Goal: Task Accomplishment & Management: Manage account settings

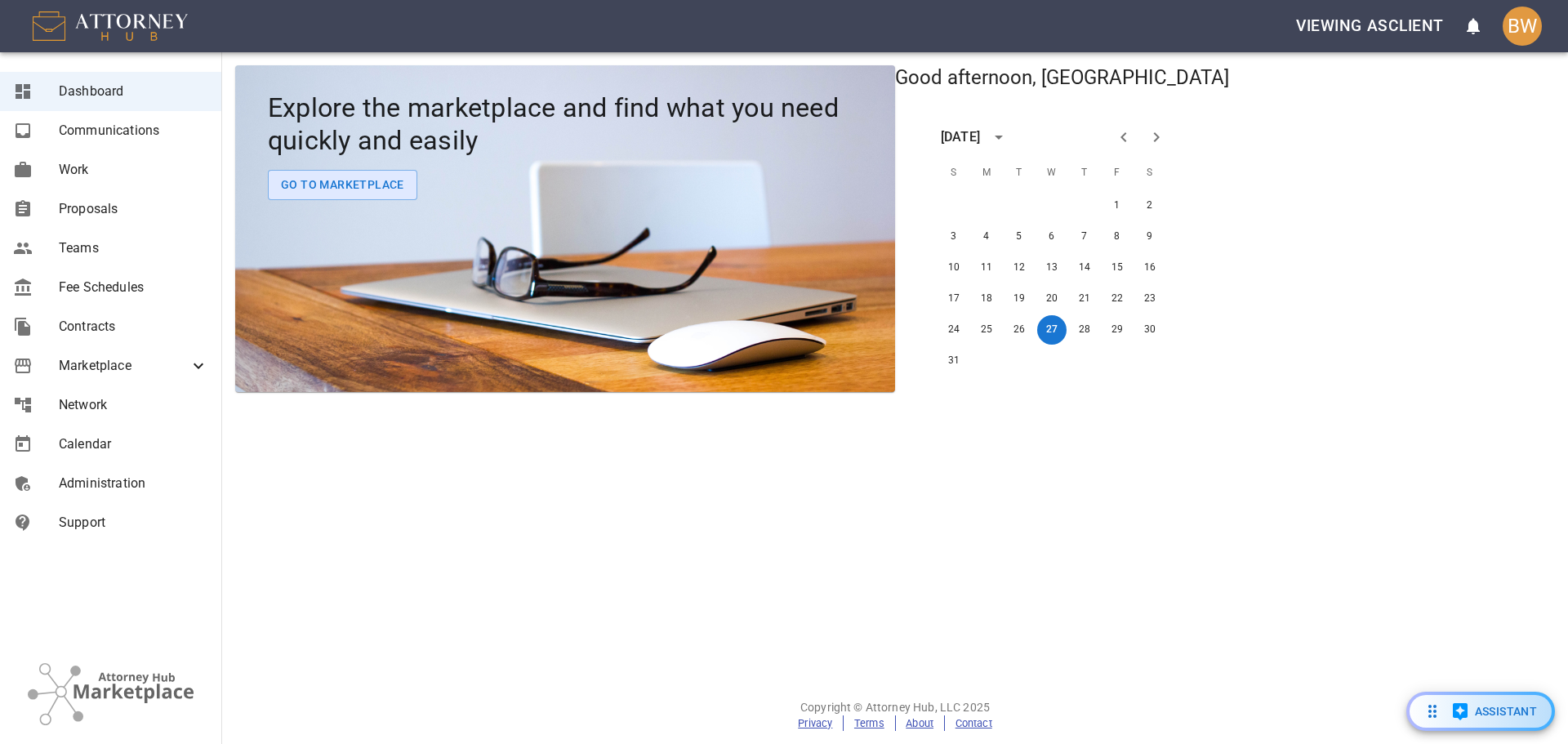
click at [138, 491] on span "Administration" at bounding box center [133, 483] width 149 height 19
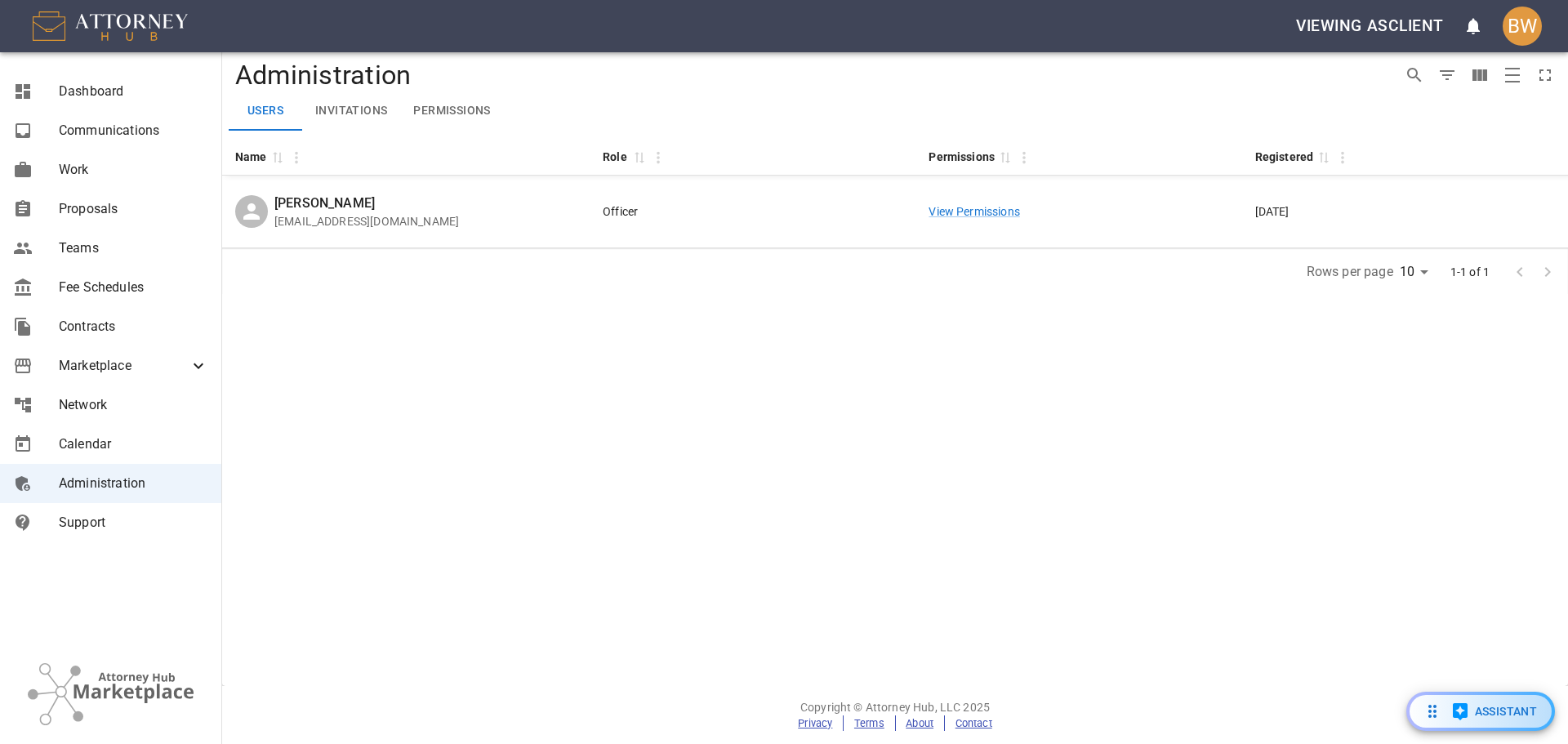
click at [1254, 17] on div "BW" at bounding box center [1523, 26] width 39 height 39
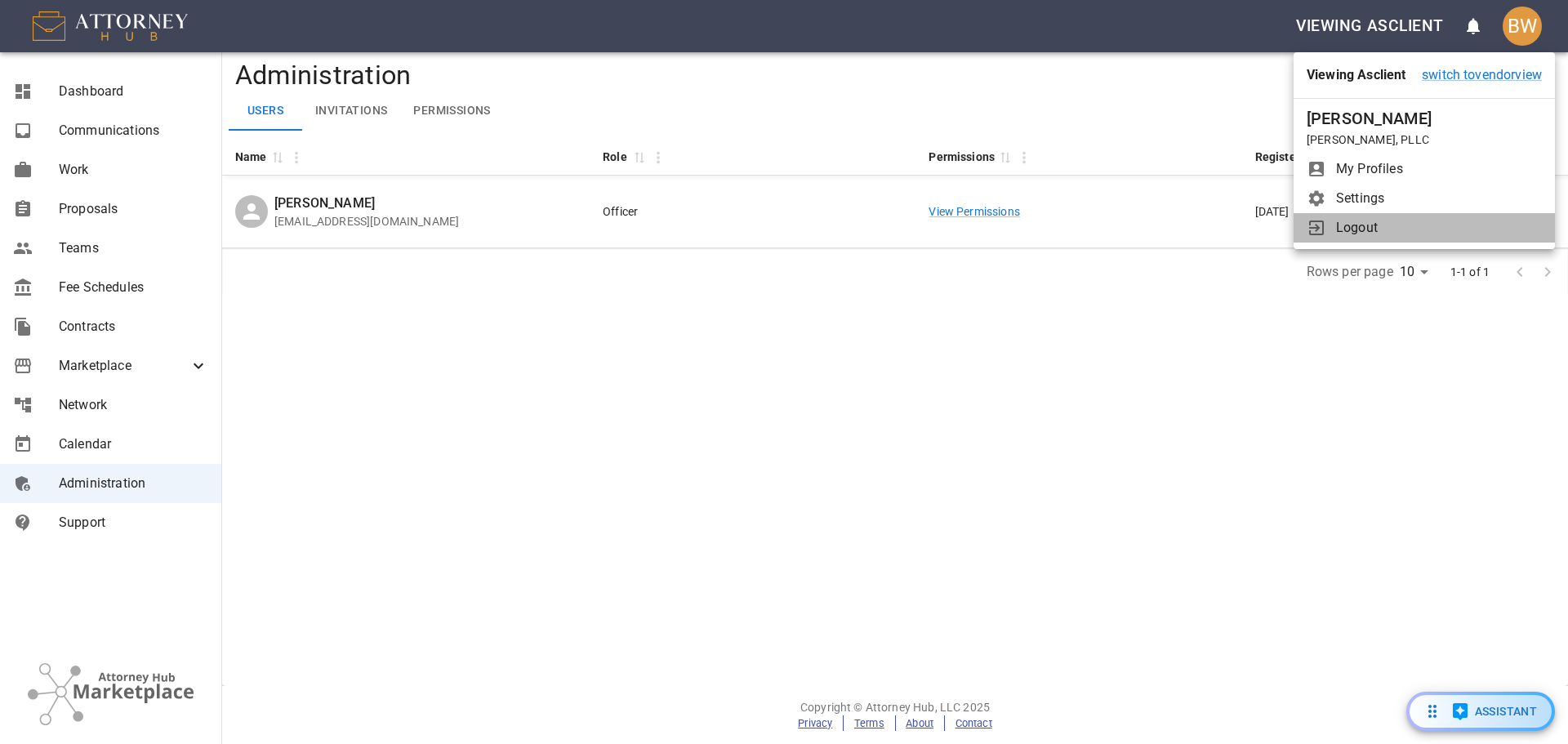
click at [1254, 233] on span "Logout" at bounding box center [1439, 227] width 206 height 19
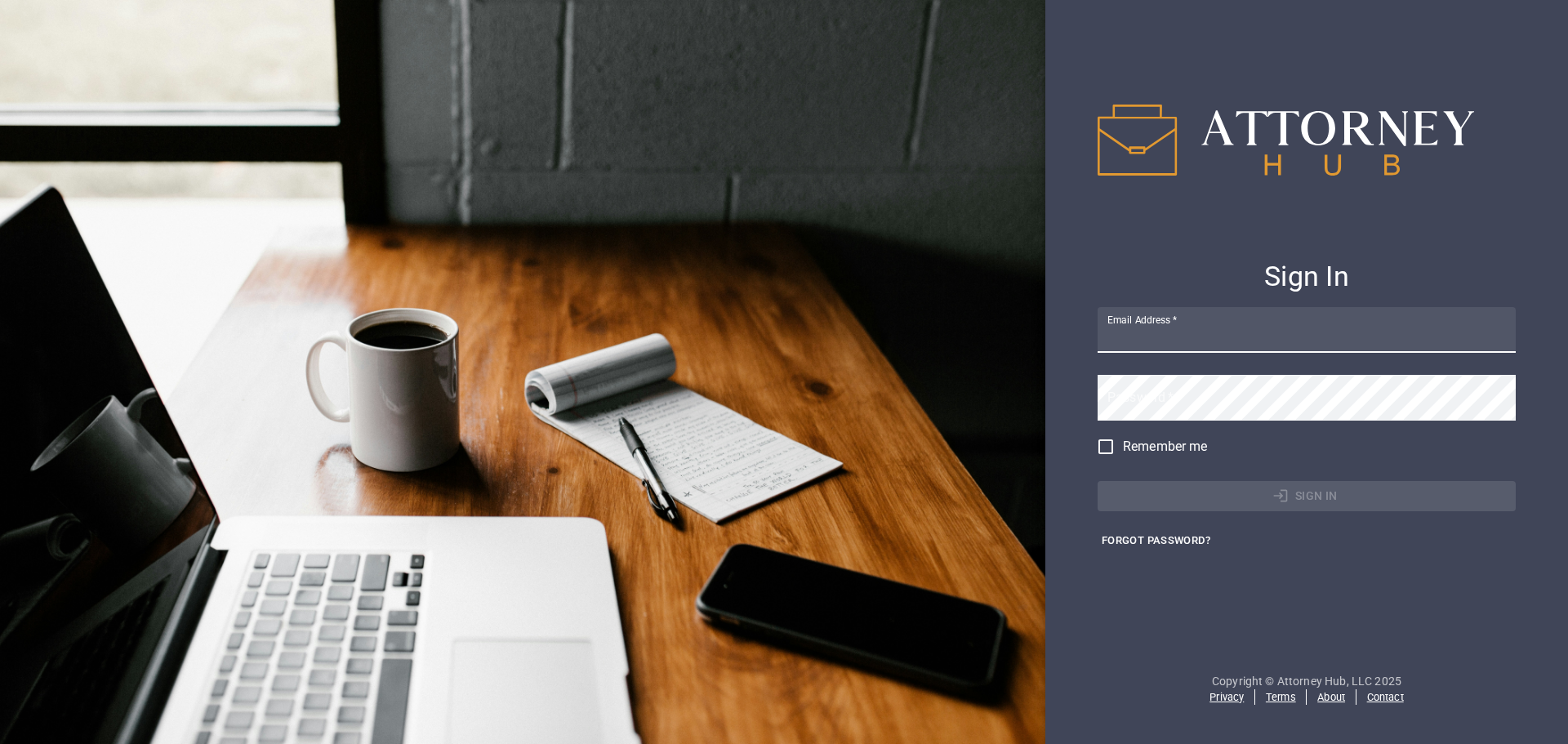
type input "[EMAIL_ADDRESS][DOMAIN_NAME]"
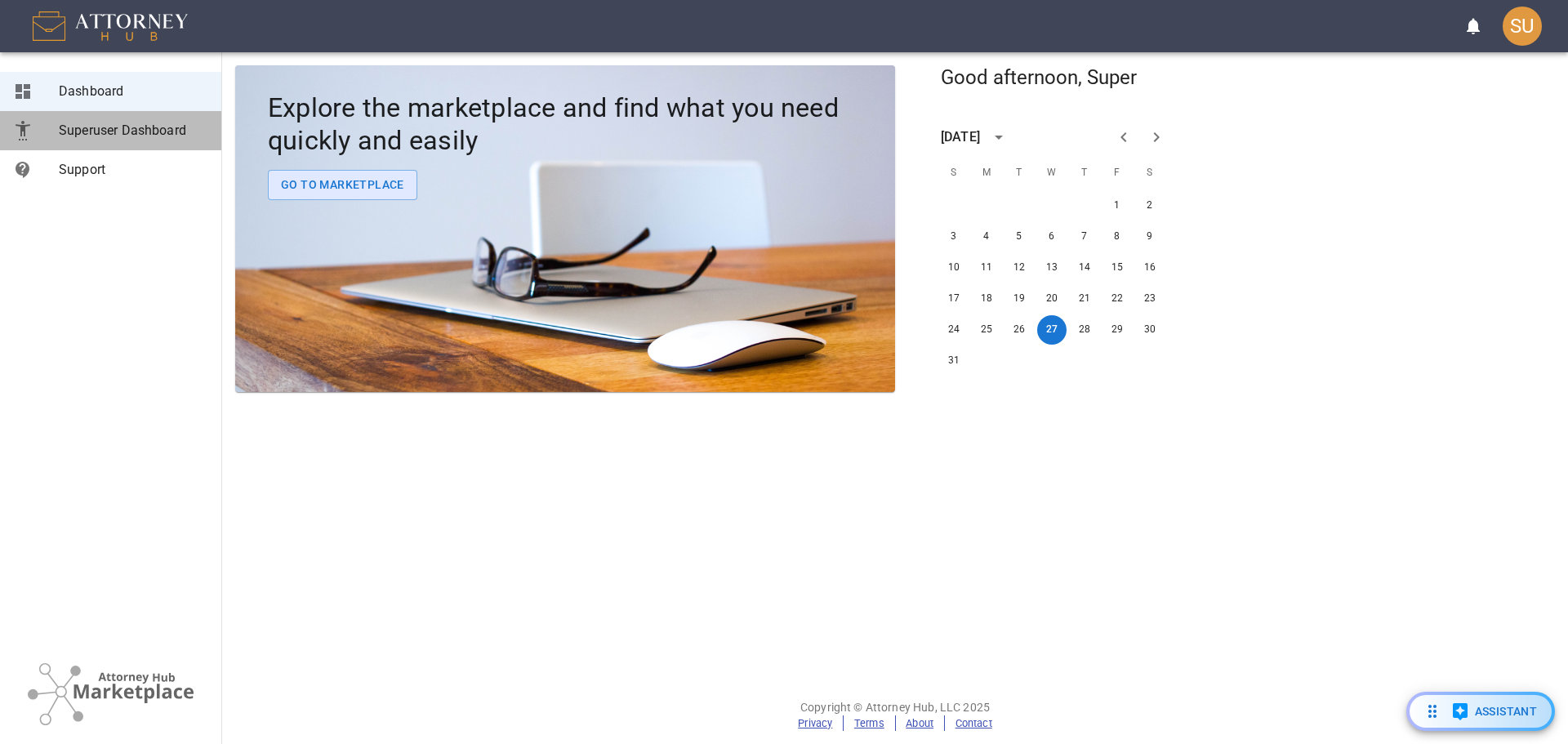
click at [79, 134] on span "Superuser Dashboard" at bounding box center [133, 130] width 149 height 19
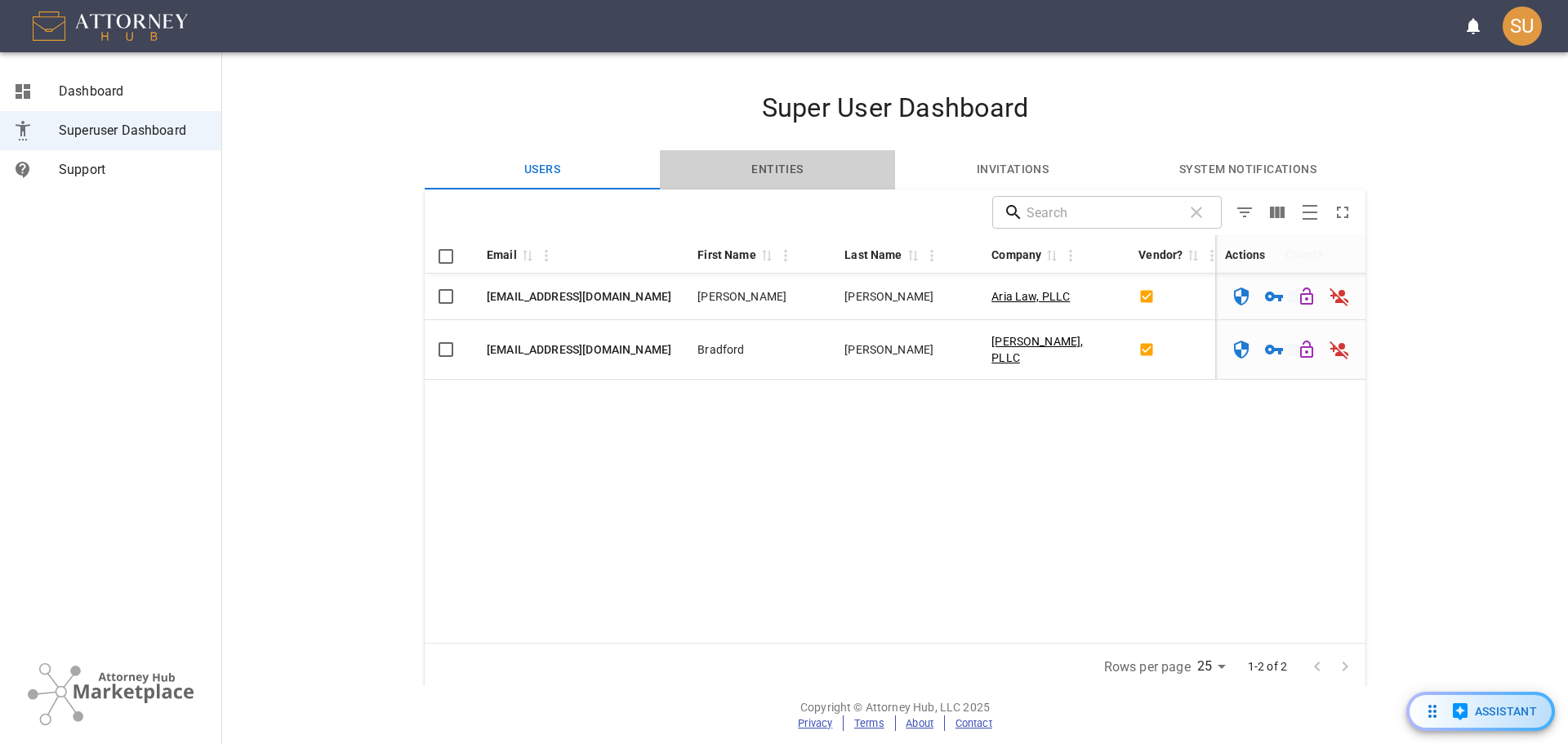
click at [786, 174] on button "Entities" at bounding box center [778, 170] width 235 height 39
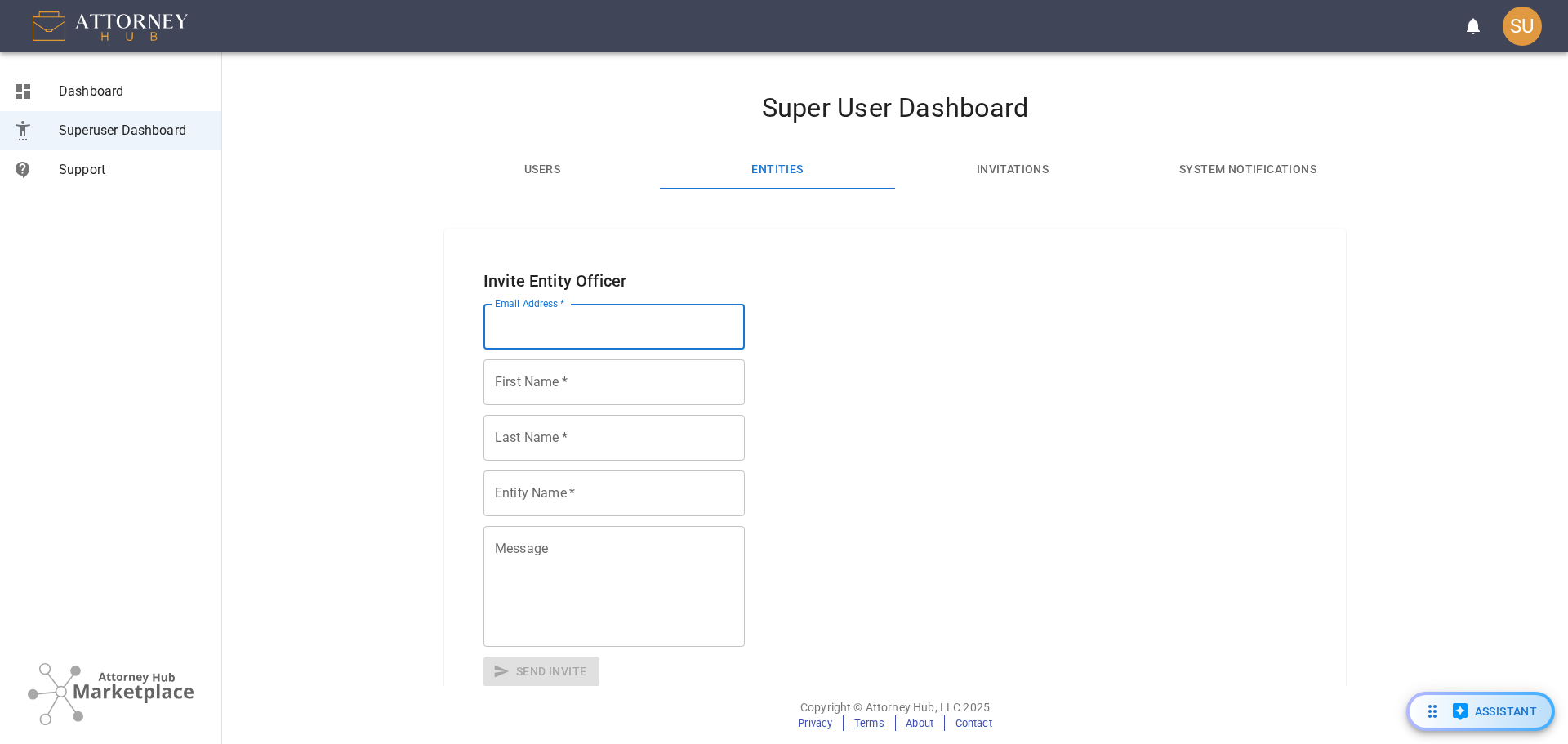
click at [575, 323] on input "Email Address   *" at bounding box center [614, 326] width 261 height 45
type input "b"
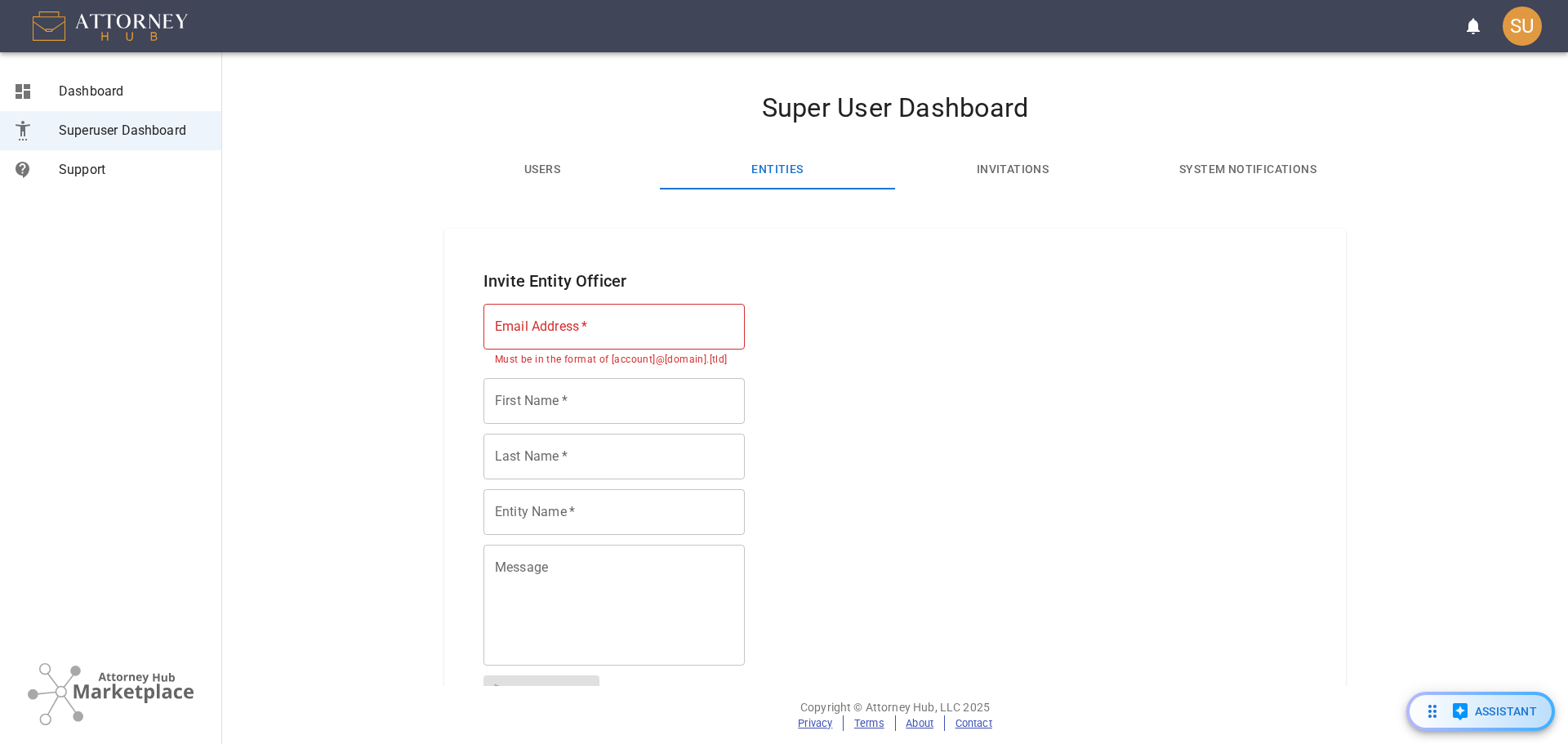
click at [1057, 322] on div "Invite Entity Officer Email Address   * Email Address   * Must be in the format…" at bounding box center [894, 486] width 902 height 515
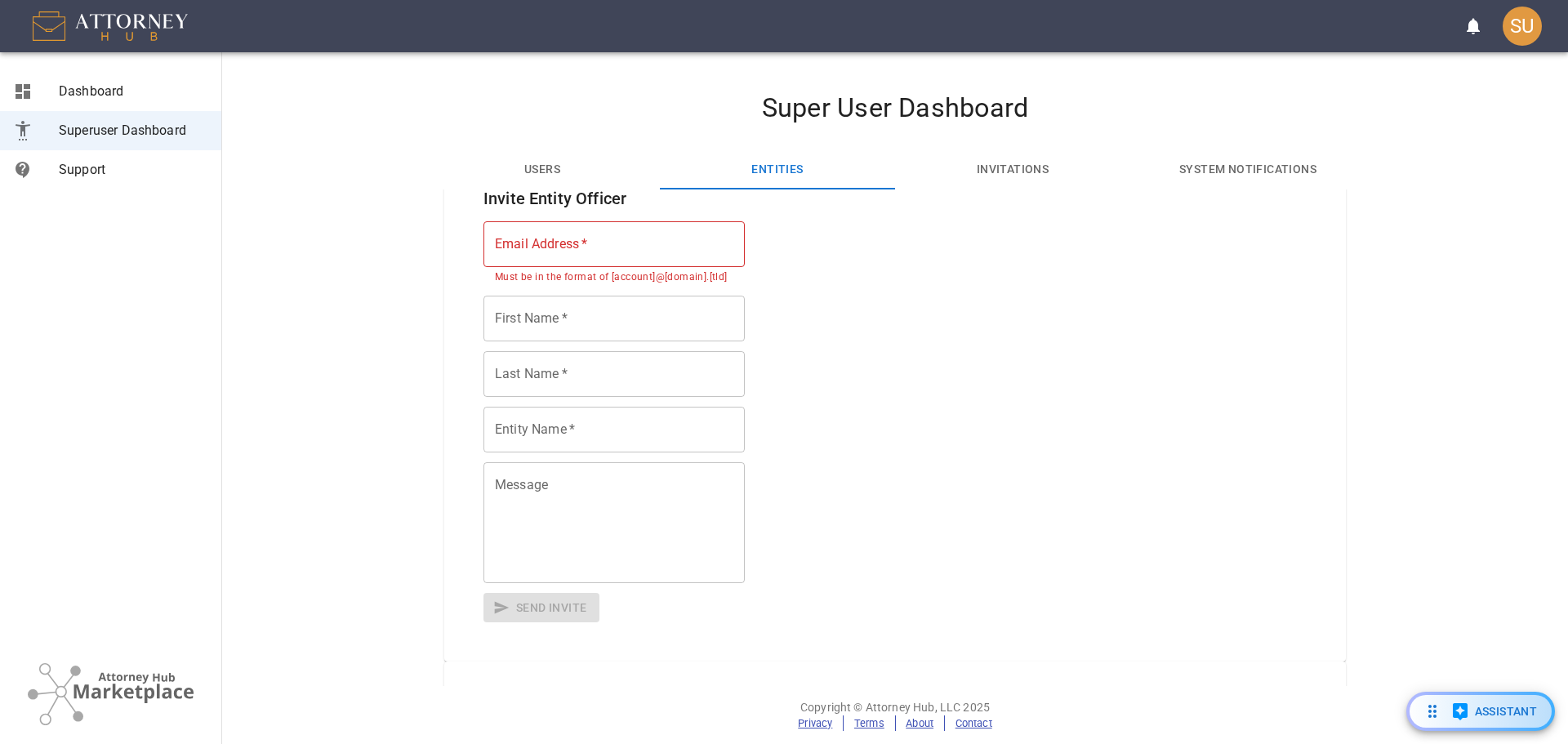
scroll to position [82, 0]
click at [919, 369] on div "Invite Entity Officer Email Address   * Email Address   * Must be in the format…" at bounding box center [894, 405] width 902 height 515
click at [822, 313] on div "Invite Entity Officer Email Address   * Email Address   * Must be in the format…" at bounding box center [894, 405] width 902 height 515
click at [1526, 35] on div "SU" at bounding box center [1523, 26] width 39 height 39
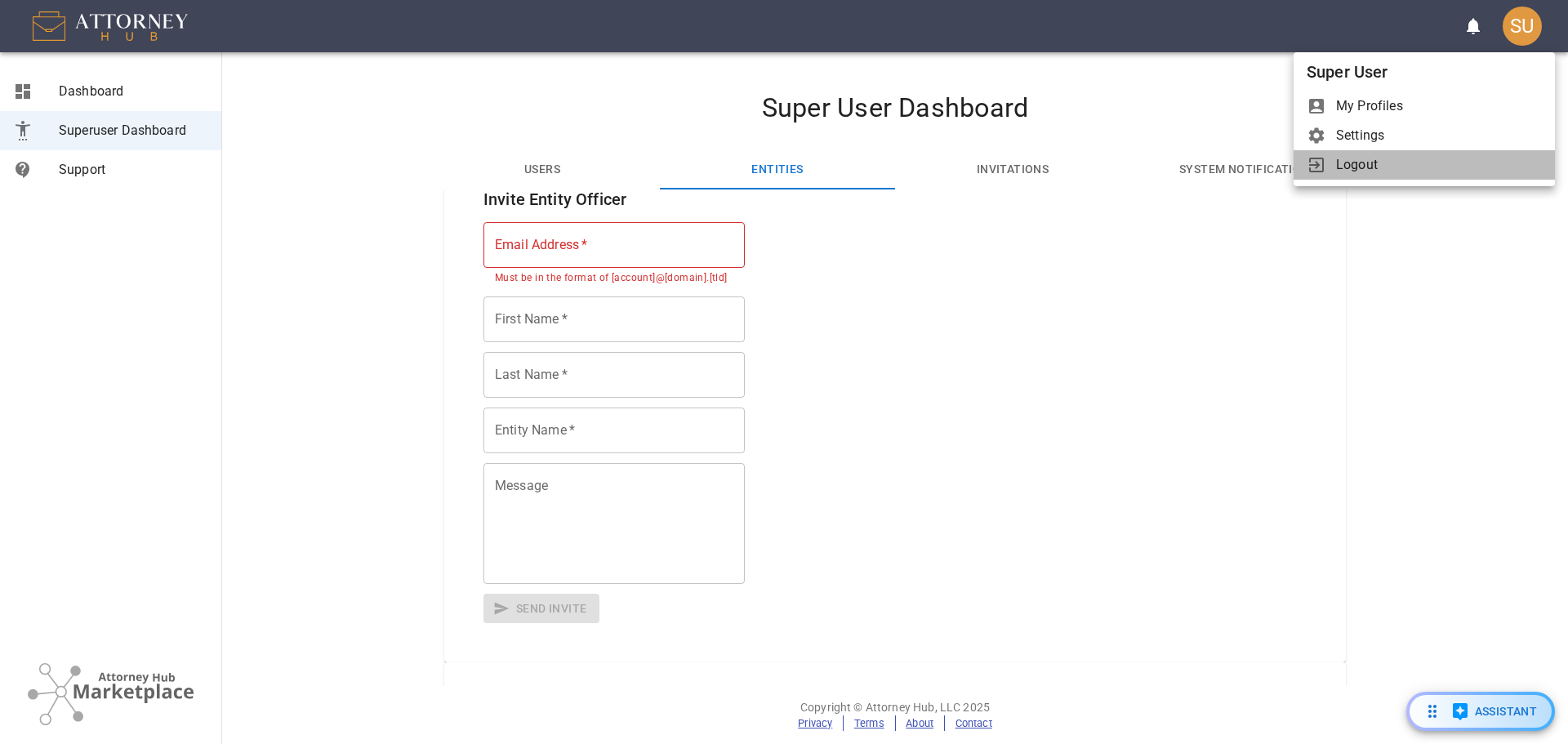
click at [1408, 158] on span "Logout" at bounding box center [1439, 164] width 206 height 19
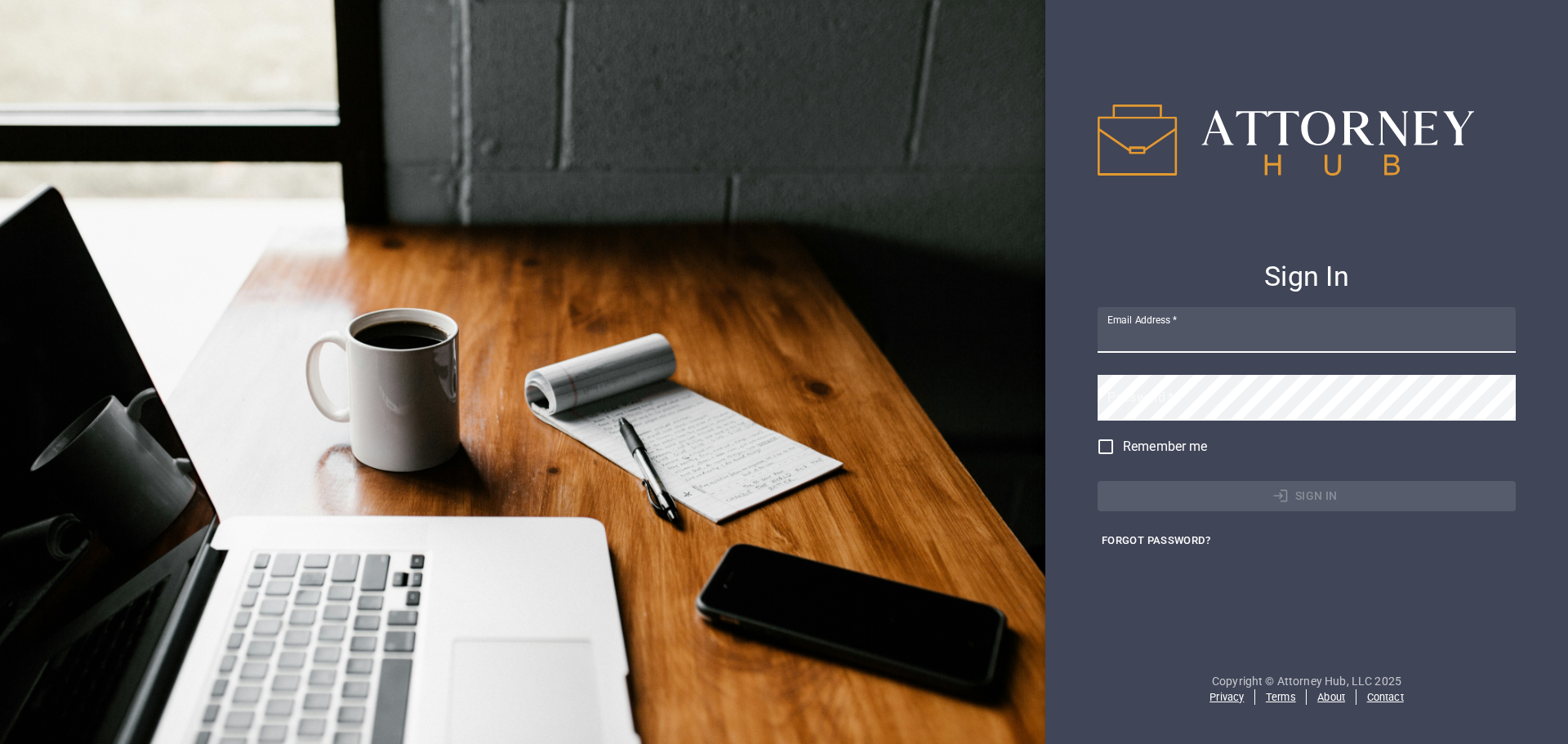
type input "[EMAIL_ADDRESS][DOMAIN_NAME]"
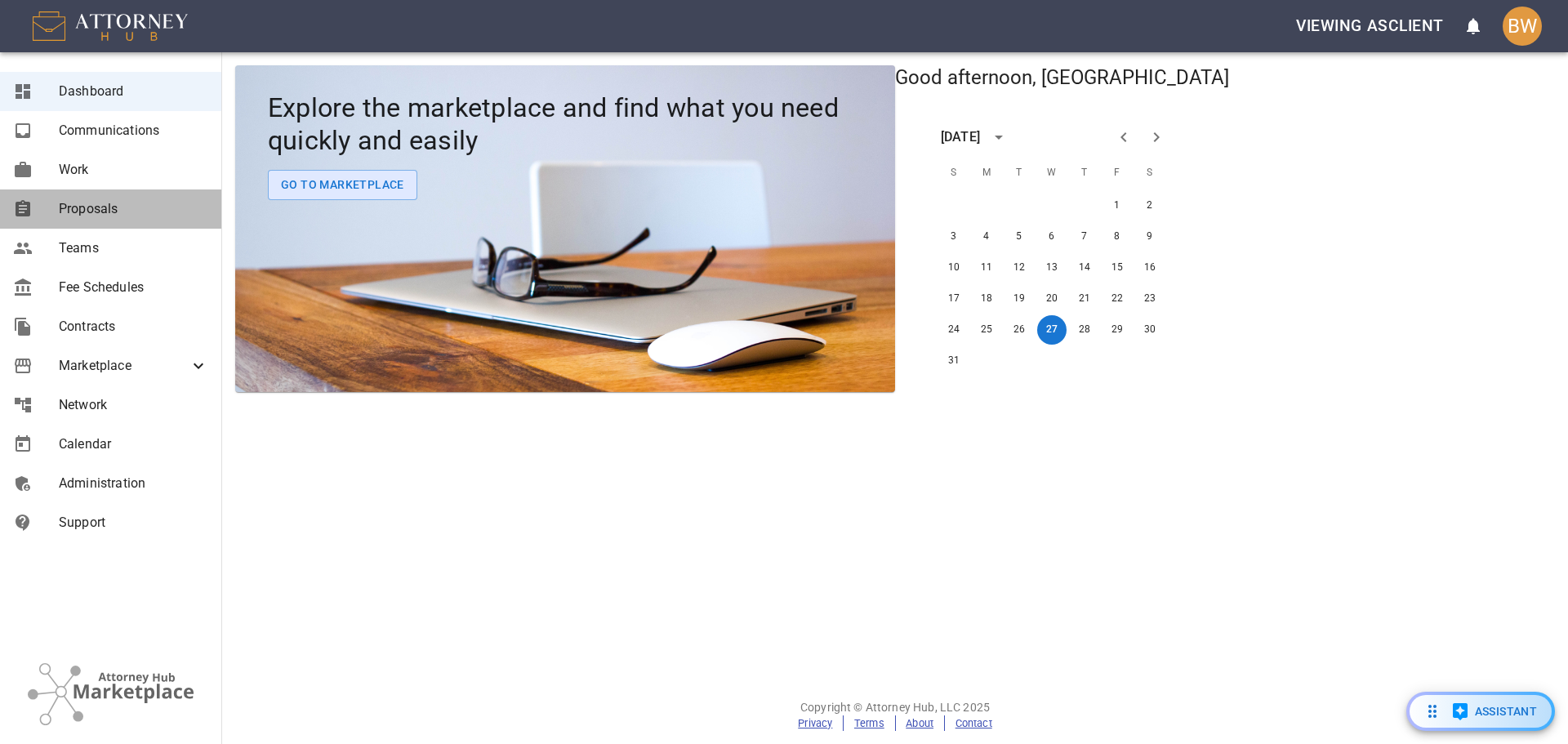
click at [140, 198] on link "Proposals" at bounding box center [110, 208] width 221 height 39
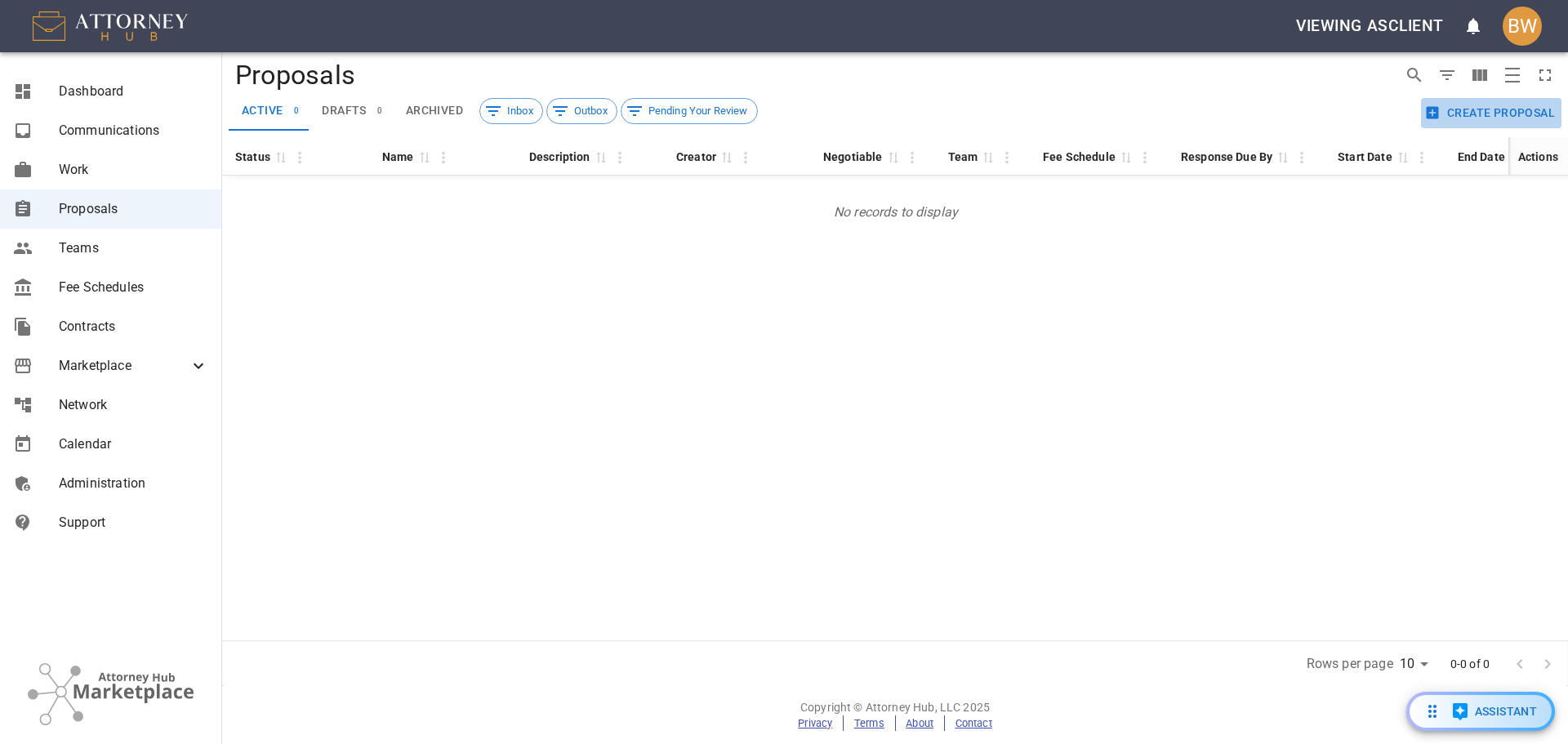
click at [1445, 114] on button "Create Proposal" at bounding box center [1492, 113] width 141 height 31
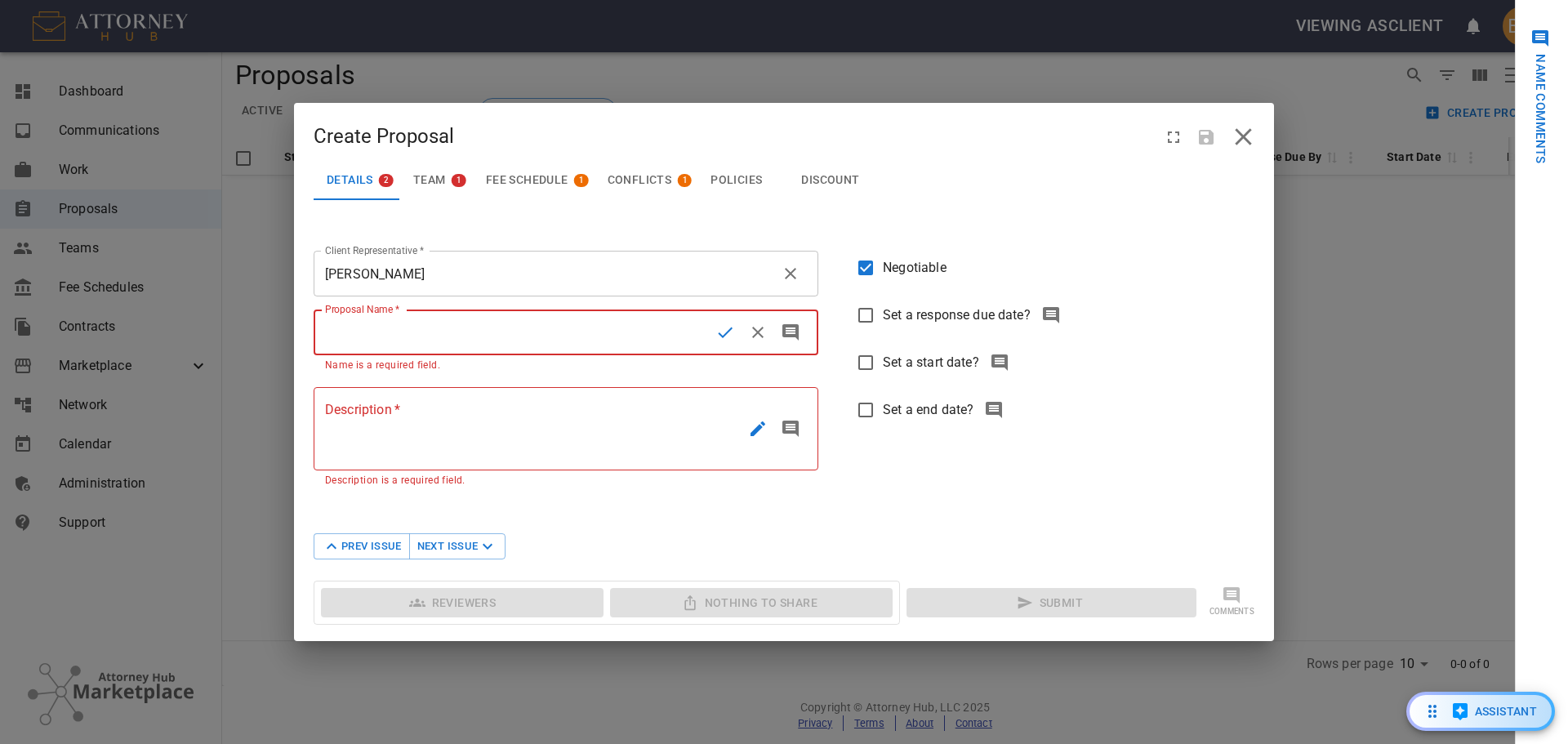
click at [517, 327] on input "Proposal Name   *" at bounding box center [511, 332] width 396 height 45
type input "AttorneyHub Corporate Client Subscription"
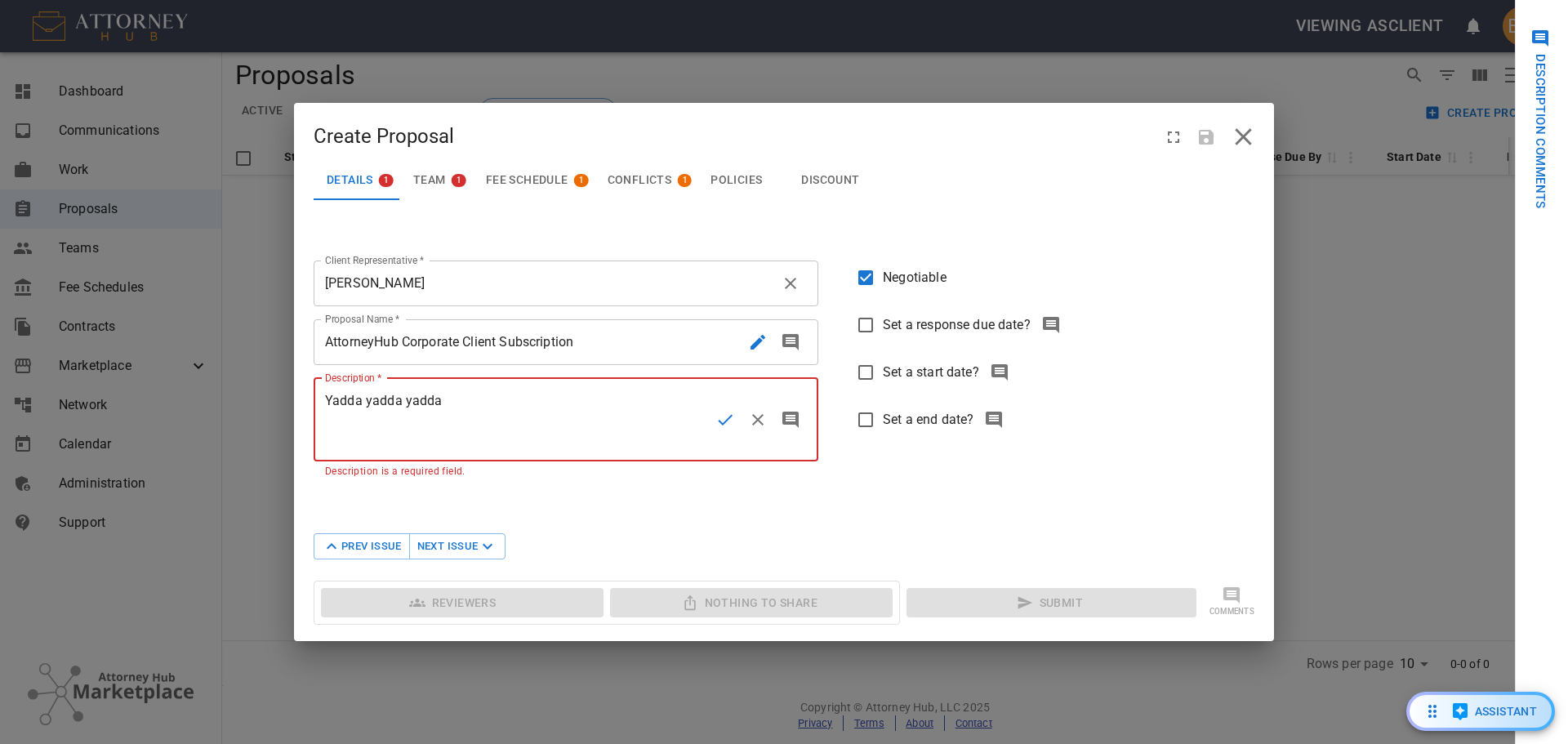
type textarea "Yadda yadda yadda"
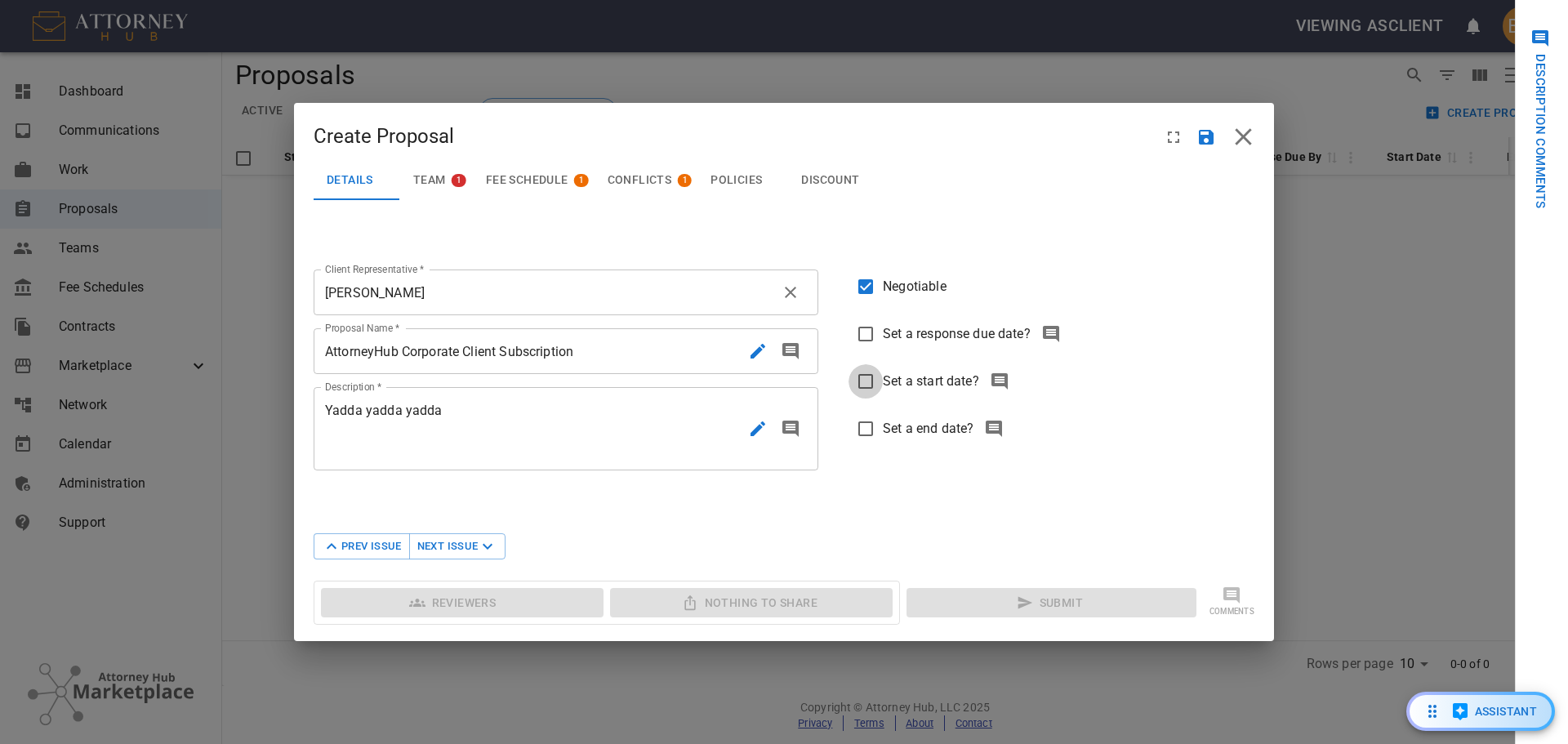
click at [869, 372] on input "Set a start date?" at bounding box center [866, 381] width 34 height 34
checkbox input "true"
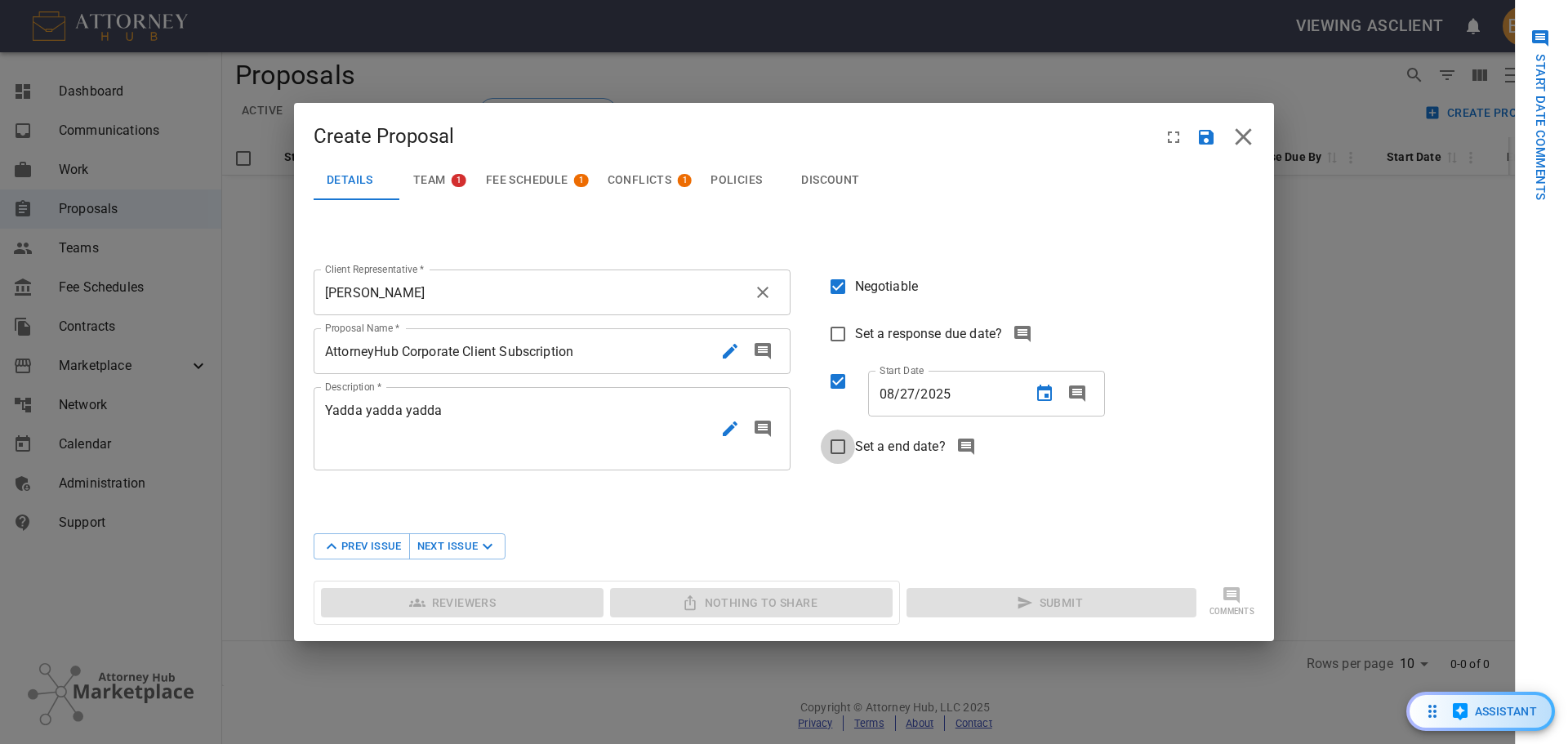
click at [841, 451] on input "Set a end date?" at bounding box center [838, 447] width 34 height 34
checkbox input "true"
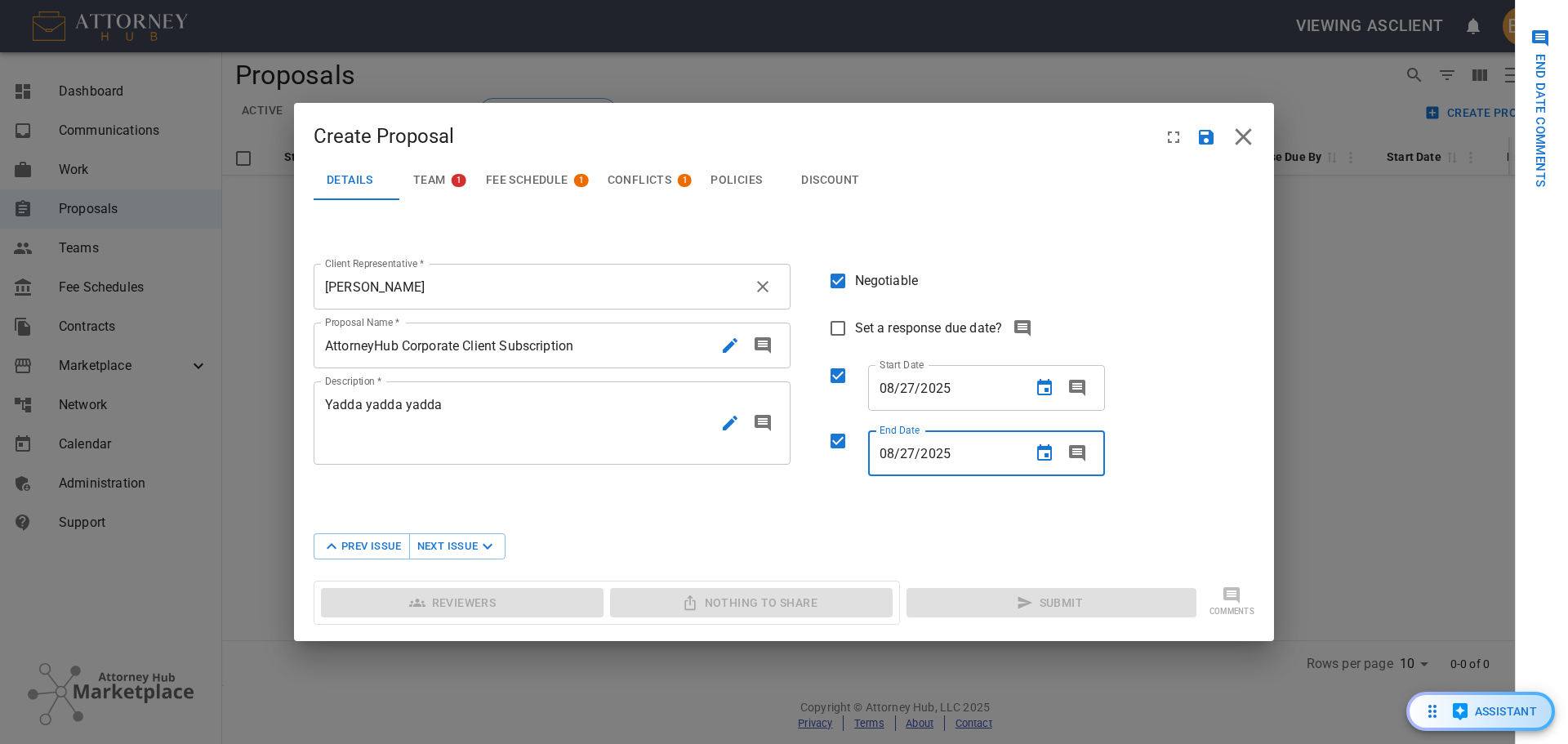
click at [954, 453] on div "08 / 27 / 2025" at bounding box center [923, 452] width 87 height 45
click at [941, 455] on span "2025" at bounding box center [935, 453] width 31 height 16
click at [1051, 453] on icon "Choose date, selected date is Aug 27, 2025" at bounding box center [1044, 452] width 15 height 17
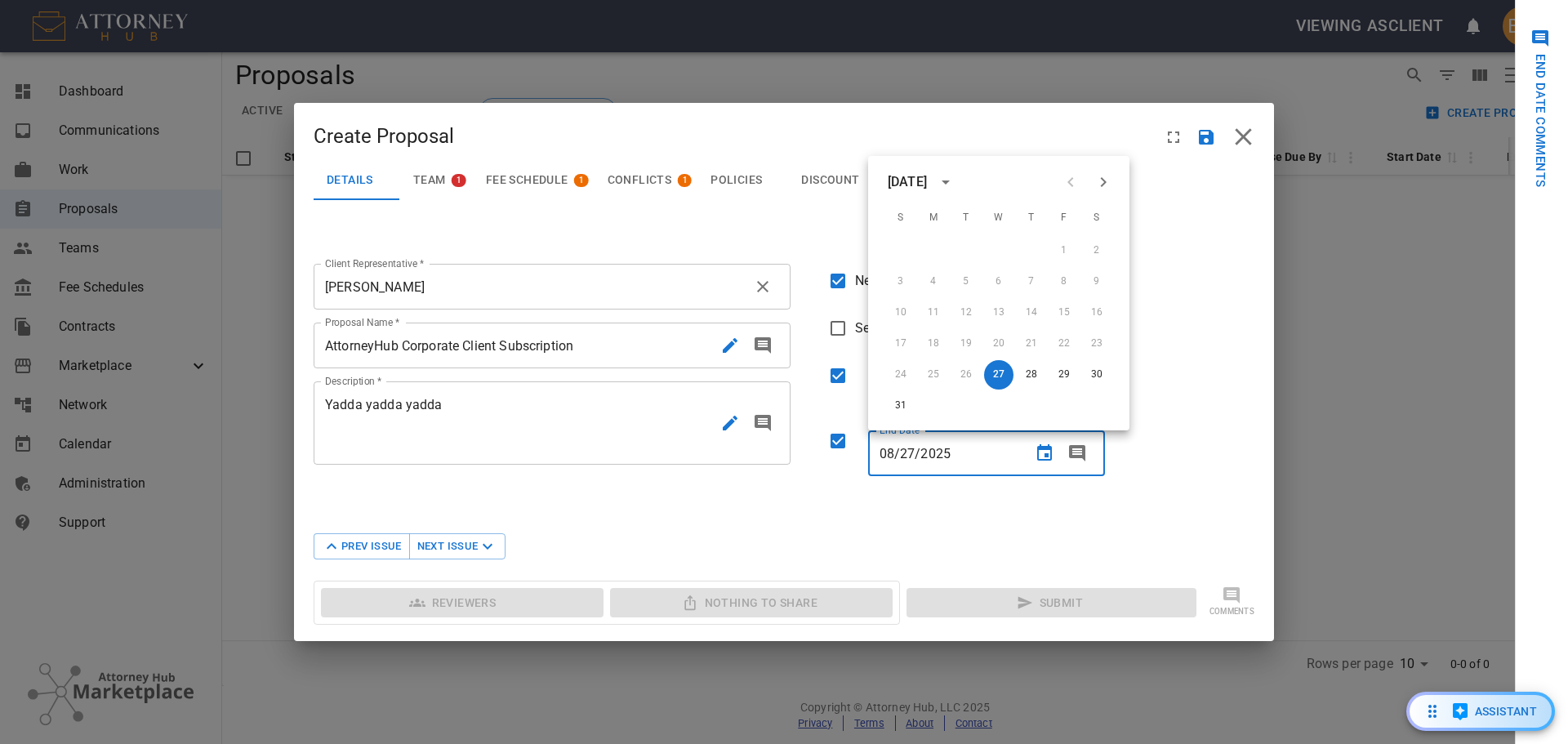
click at [980, 449] on span at bounding box center [1031, 453] width 127 height 32
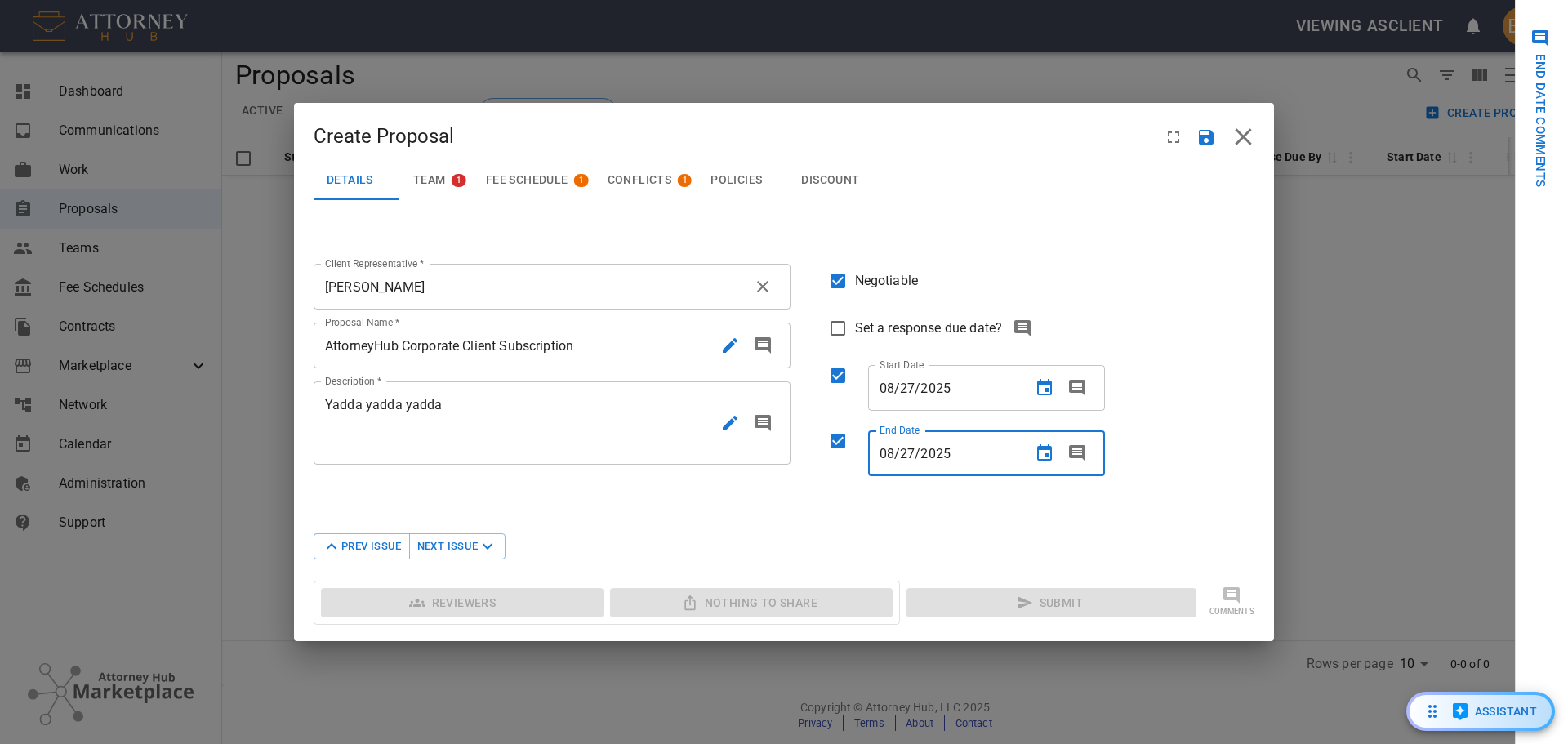
click at [959, 454] on div "08 / 27 / 2025" at bounding box center [923, 452] width 87 height 45
click at [945, 451] on span "2025" at bounding box center [935, 453] width 31 height 16
type input "08/27/2026"
click at [425, 183] on span "Team" at bounding box center [429, 181] width 32 height 15
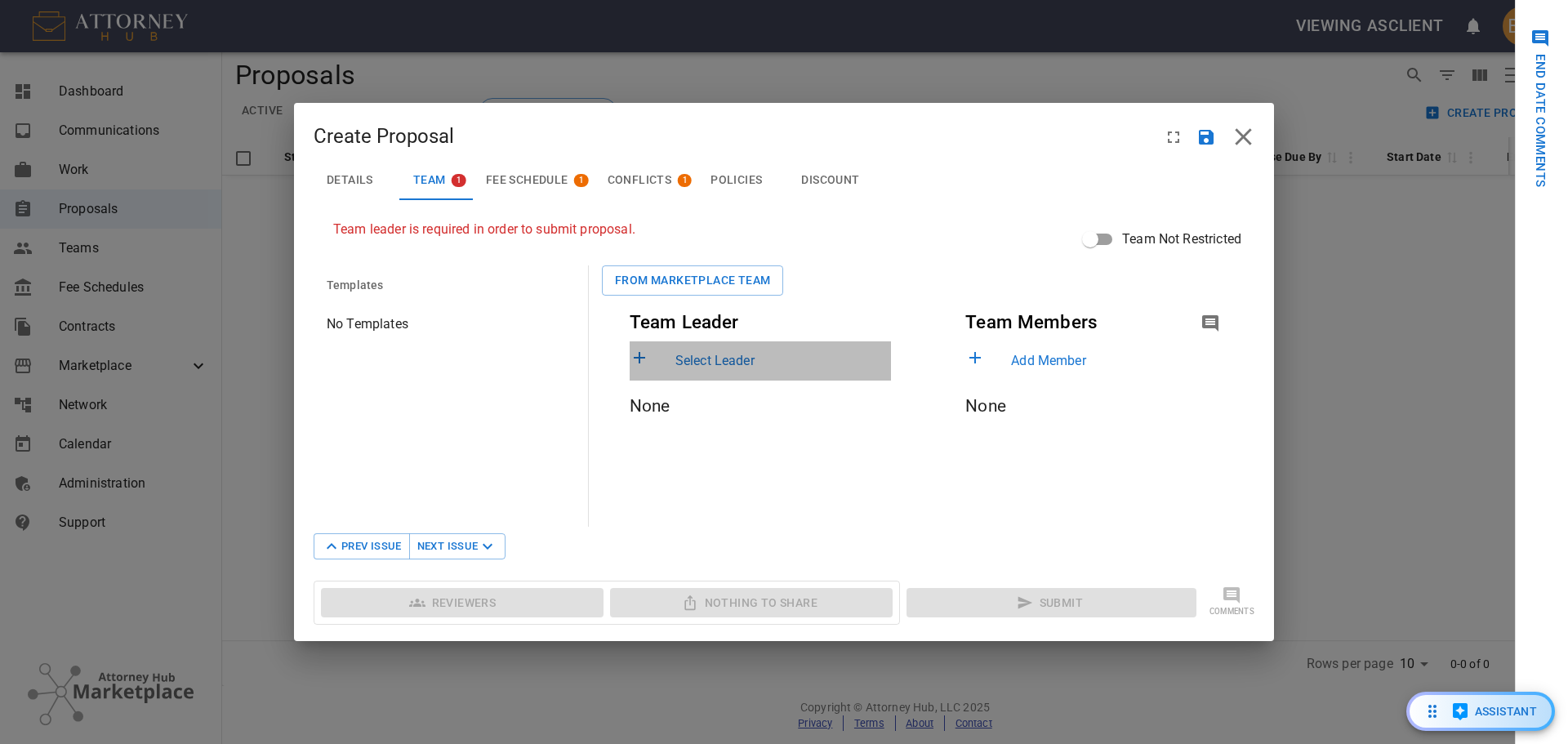
click at [749, 364] on p "Select Leader" at bounding box center [783, 360] width 216 height 19
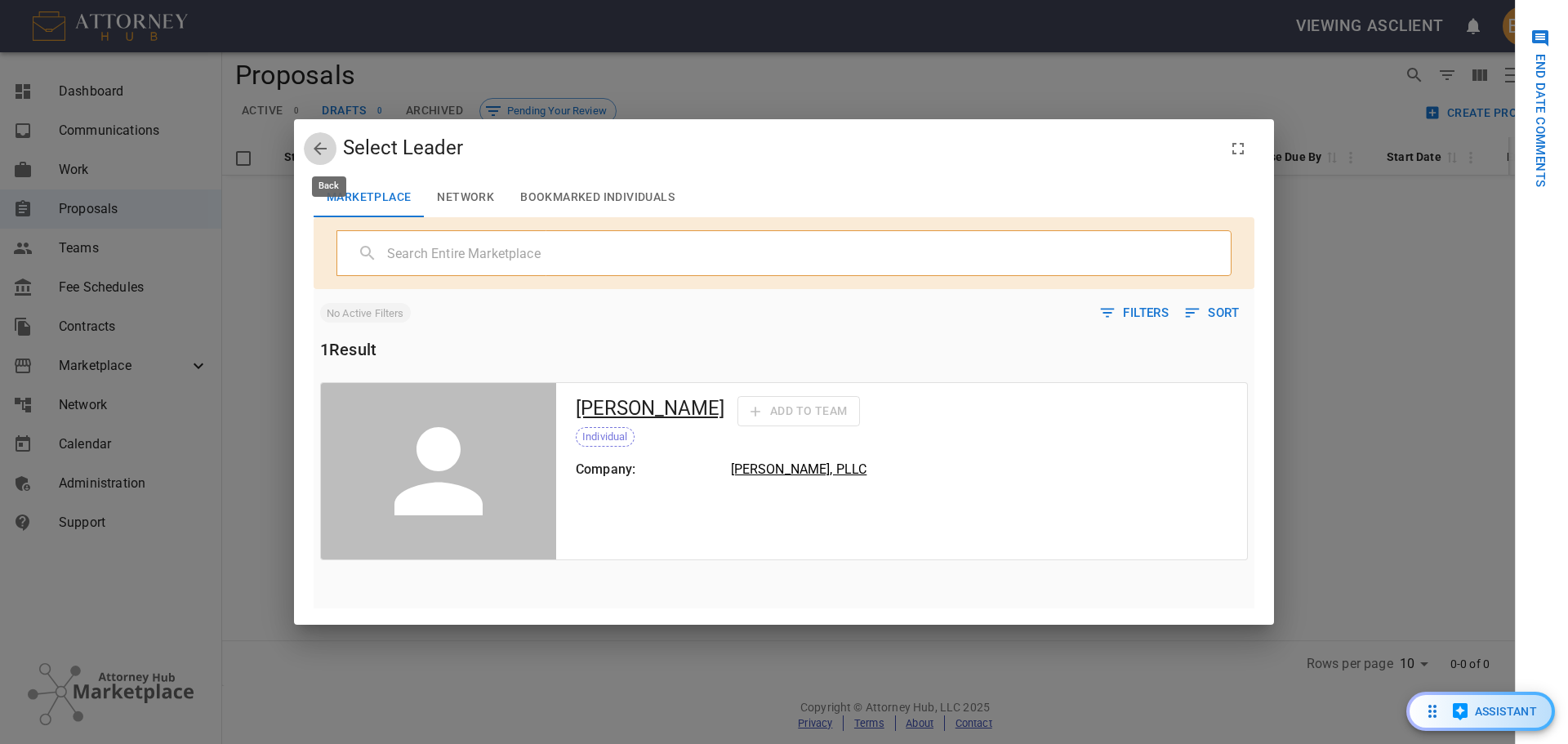
click at [322, 153] on icon "back" at bounding box center [320, 148] width 19 height 19
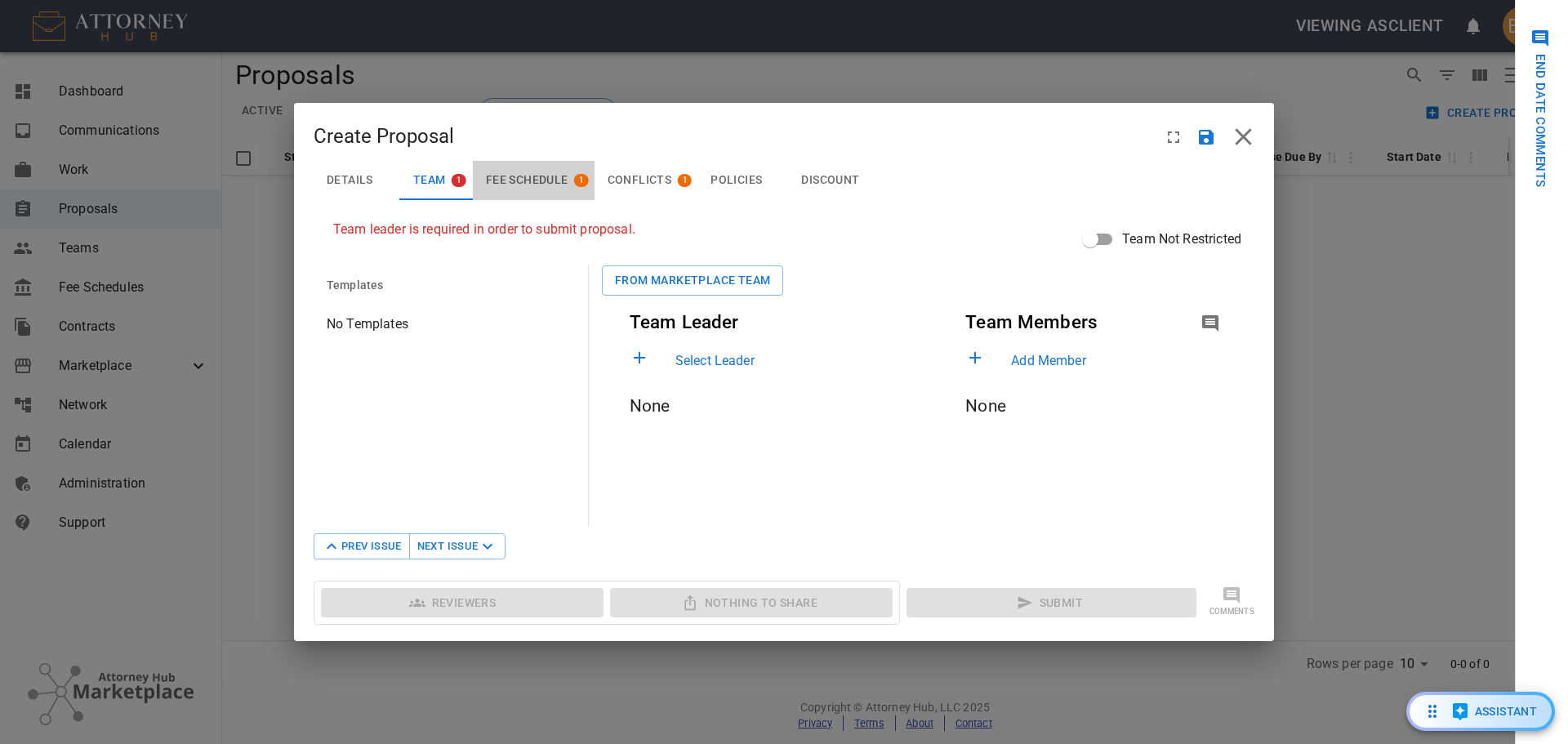
click at [548, 174] on span "Fee Schedule" at bounding box center [526, 181] width 82 height 15
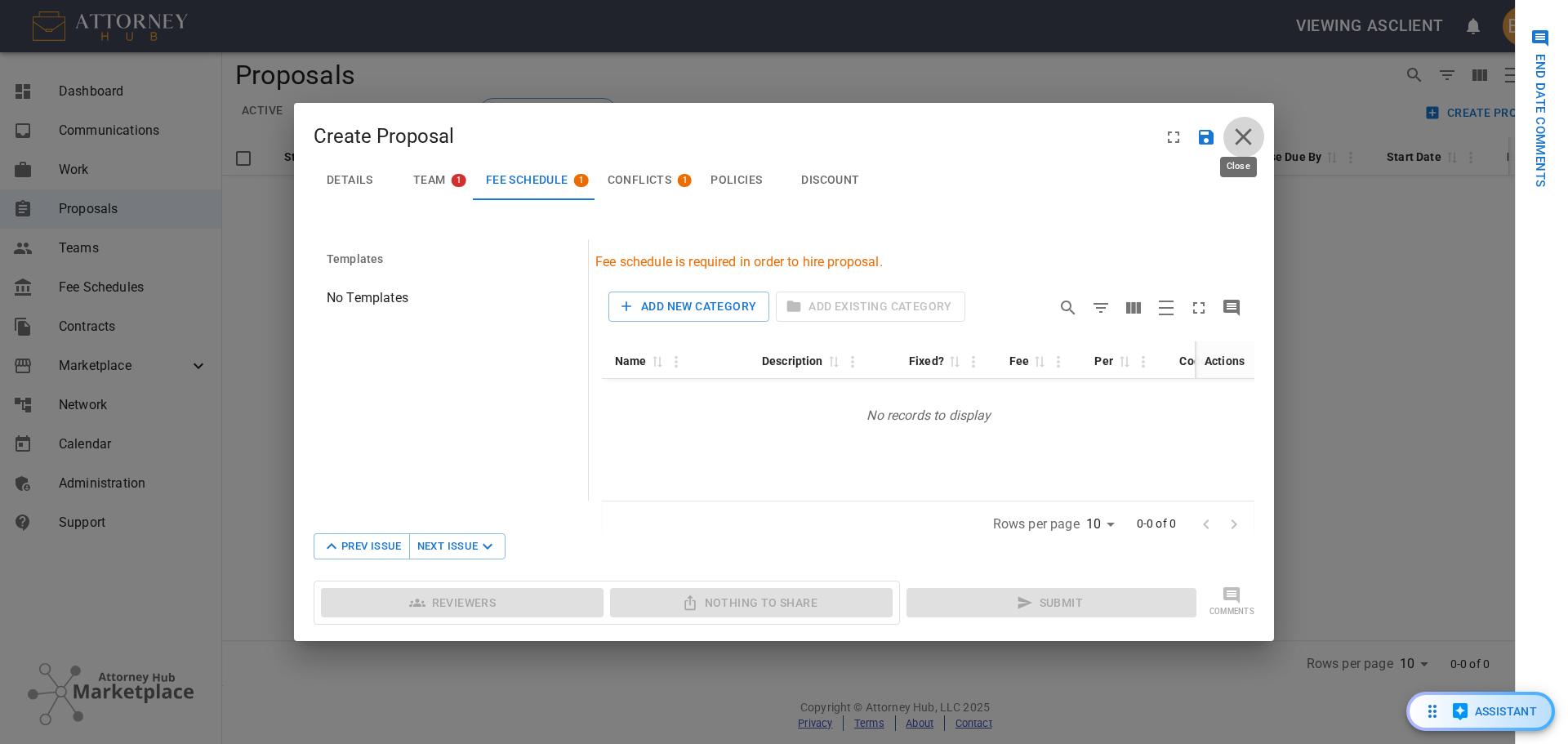
click at [1254, 134] on icon "close" at bounding box center [1243, 136] width 29 height 29
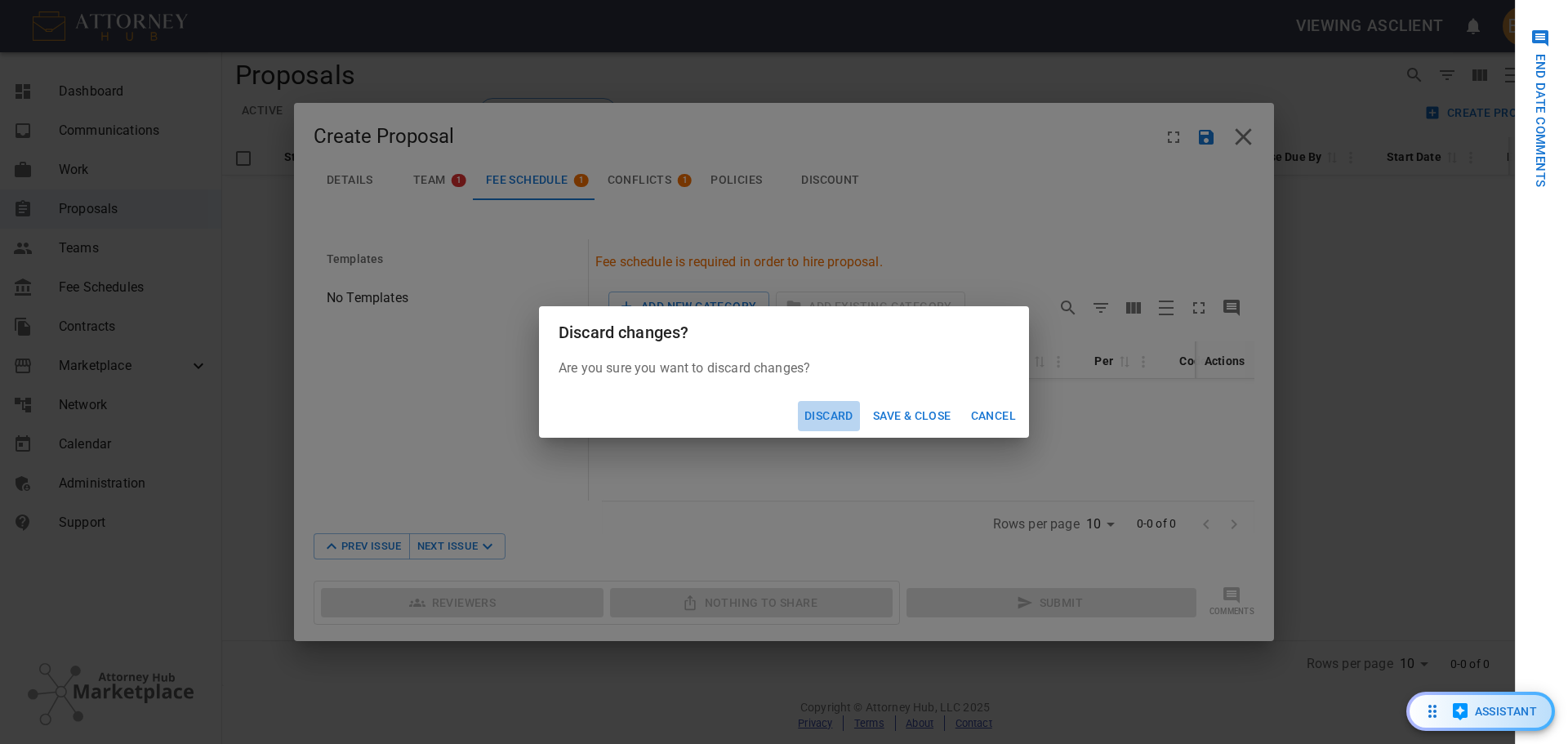
click at [820, 406] on button "Discard" at bounding box center [828, 416] width 62 height 31
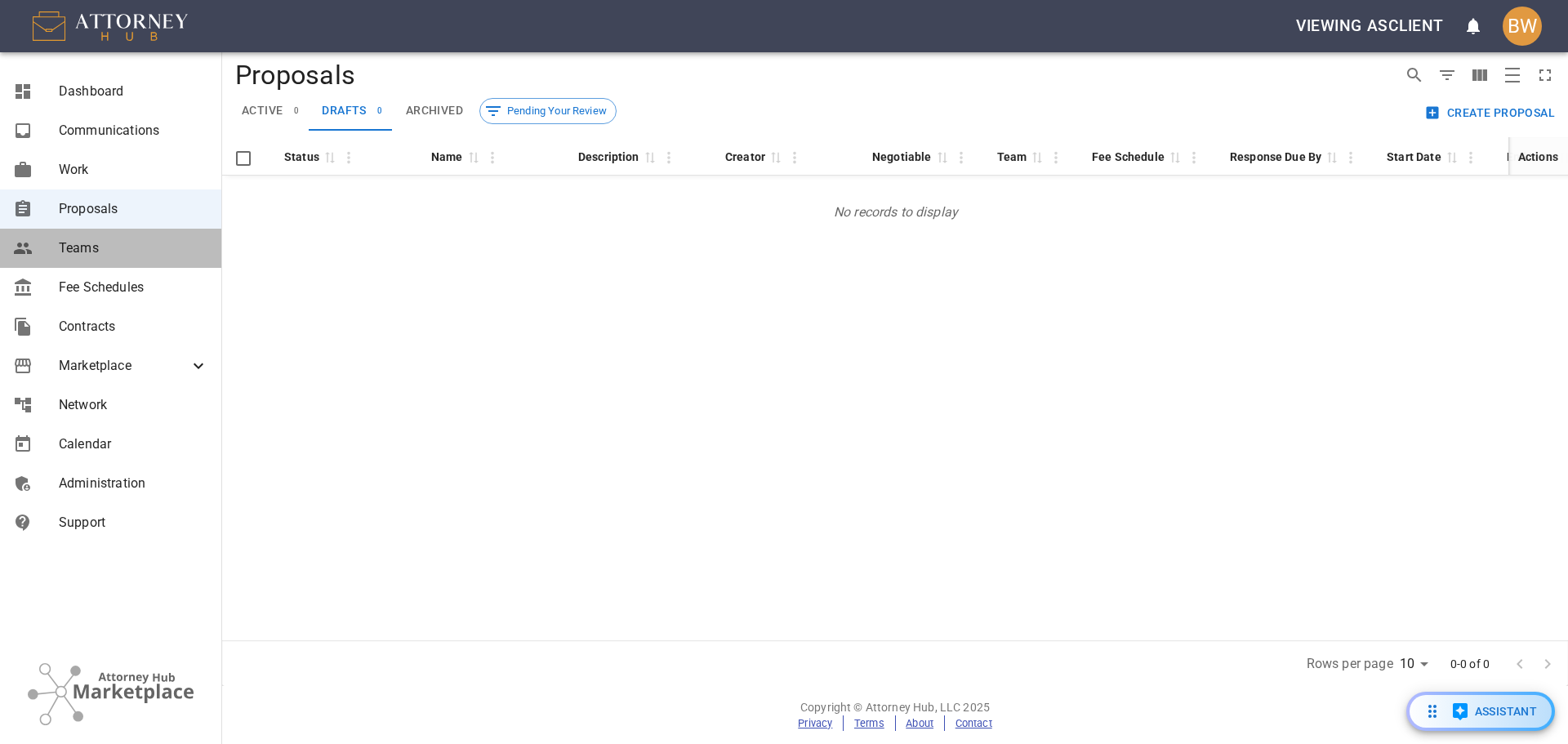
click at [124, 259] on link "Teams" at bounding box center [110, 248] width 221 height 39
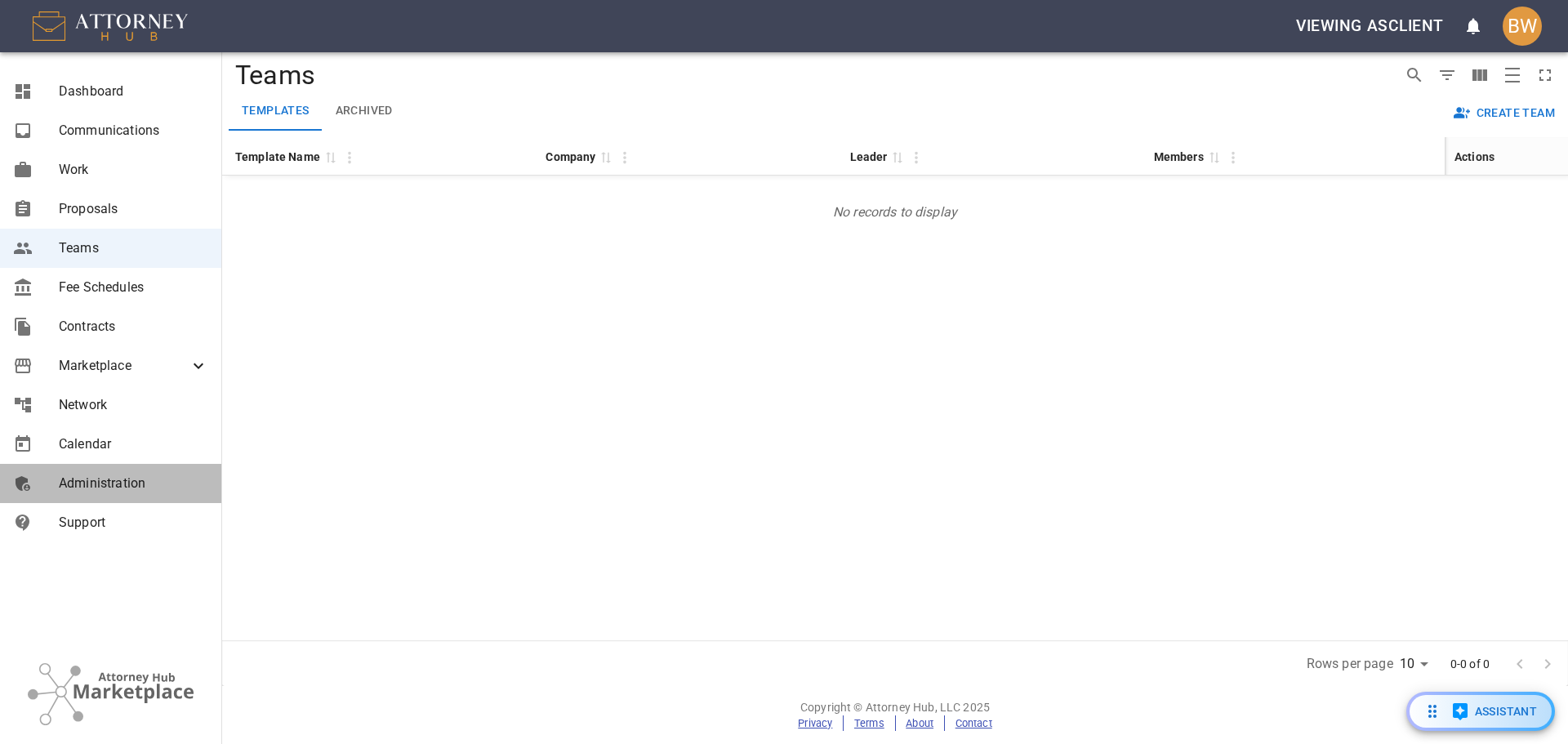
click at [123, 468] on link "Administration" at bounding box center [110, 484] width 221 height 39
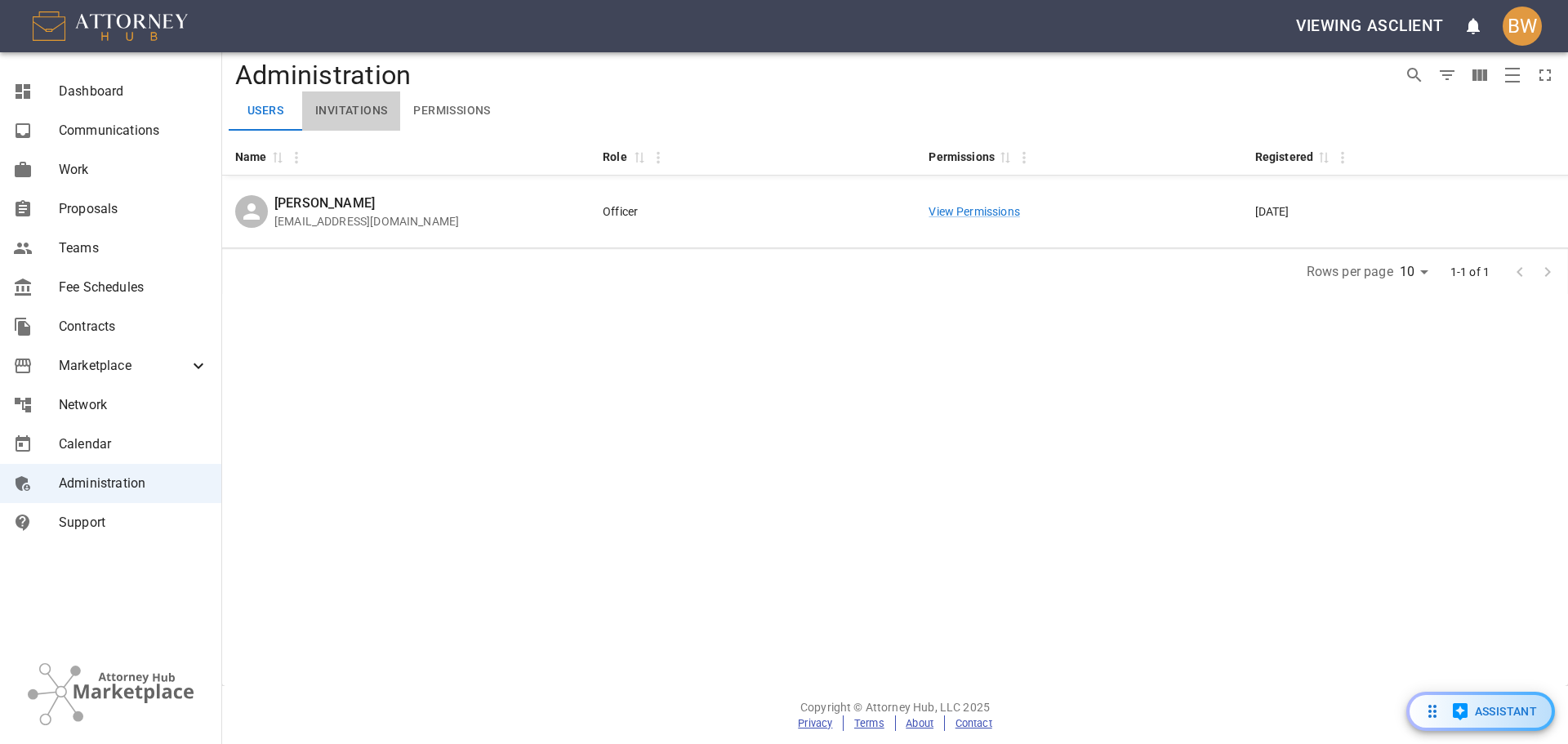
click at [348, 110] on button "Invitations" at bounding box center [351, 111] width 98 height 39
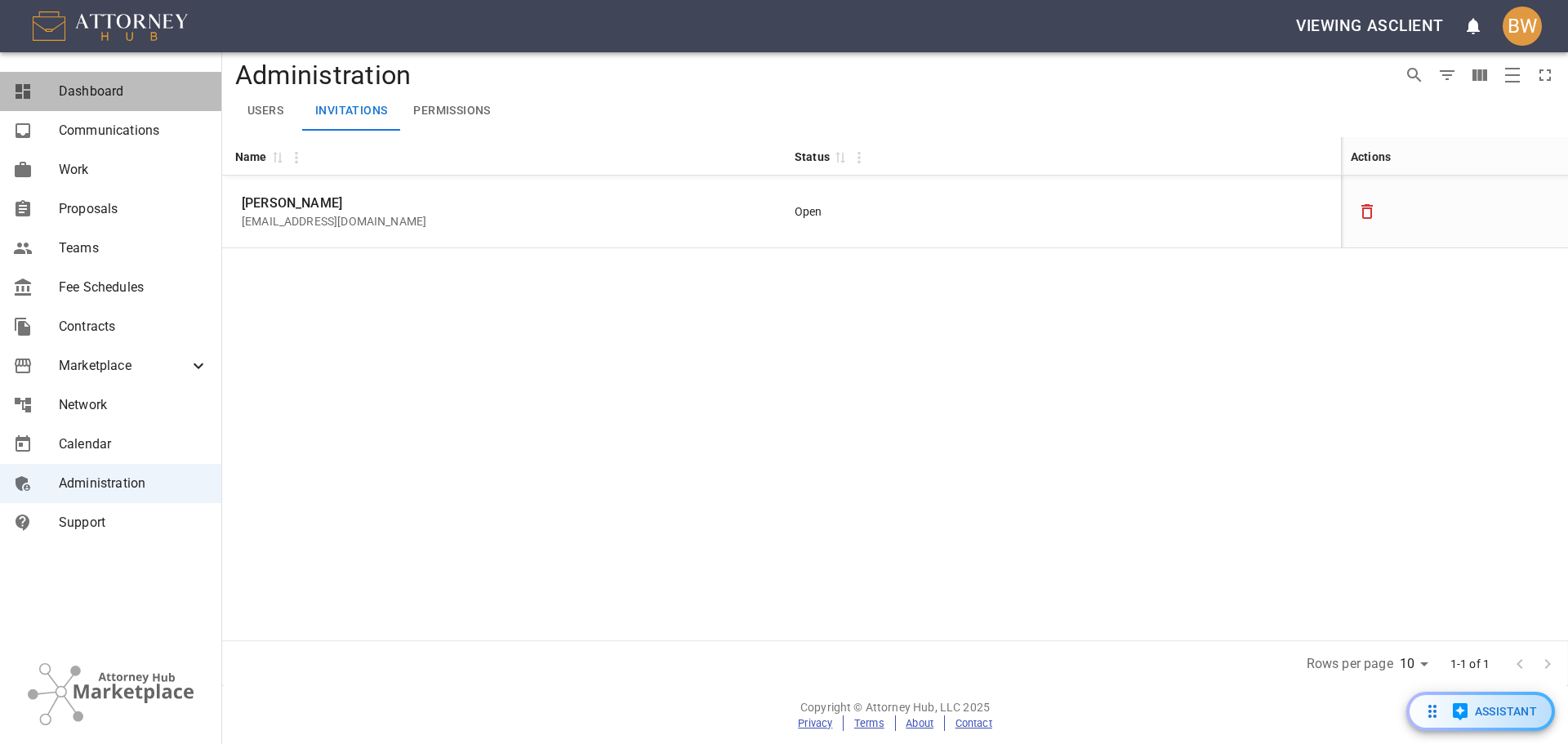
click at [149, 82] on span "Dashboard" at bounding box center [133, 91] width 149 height 19
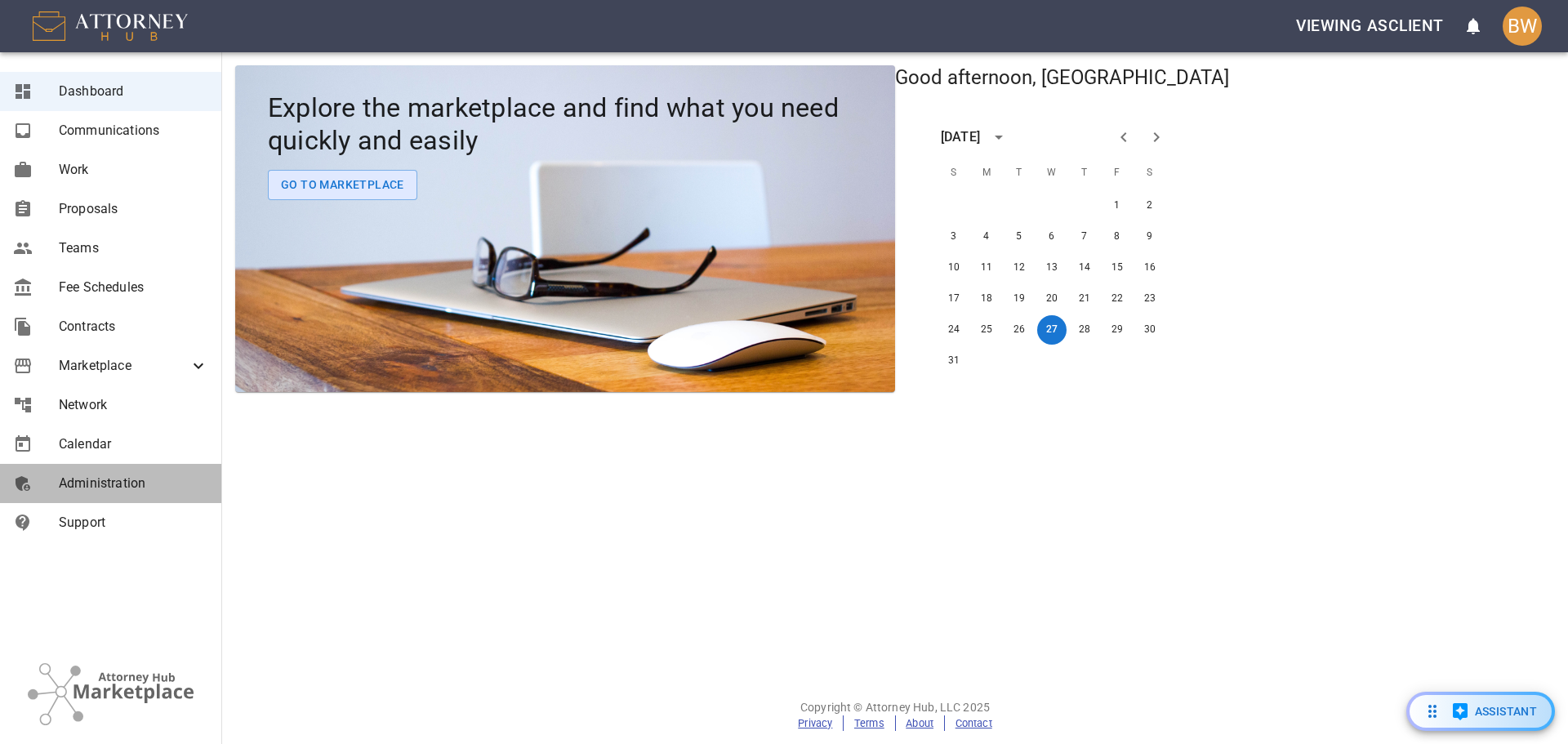
click at [145, 496] on link "Administration" at bounding box center [110, 484] width 221 height 39
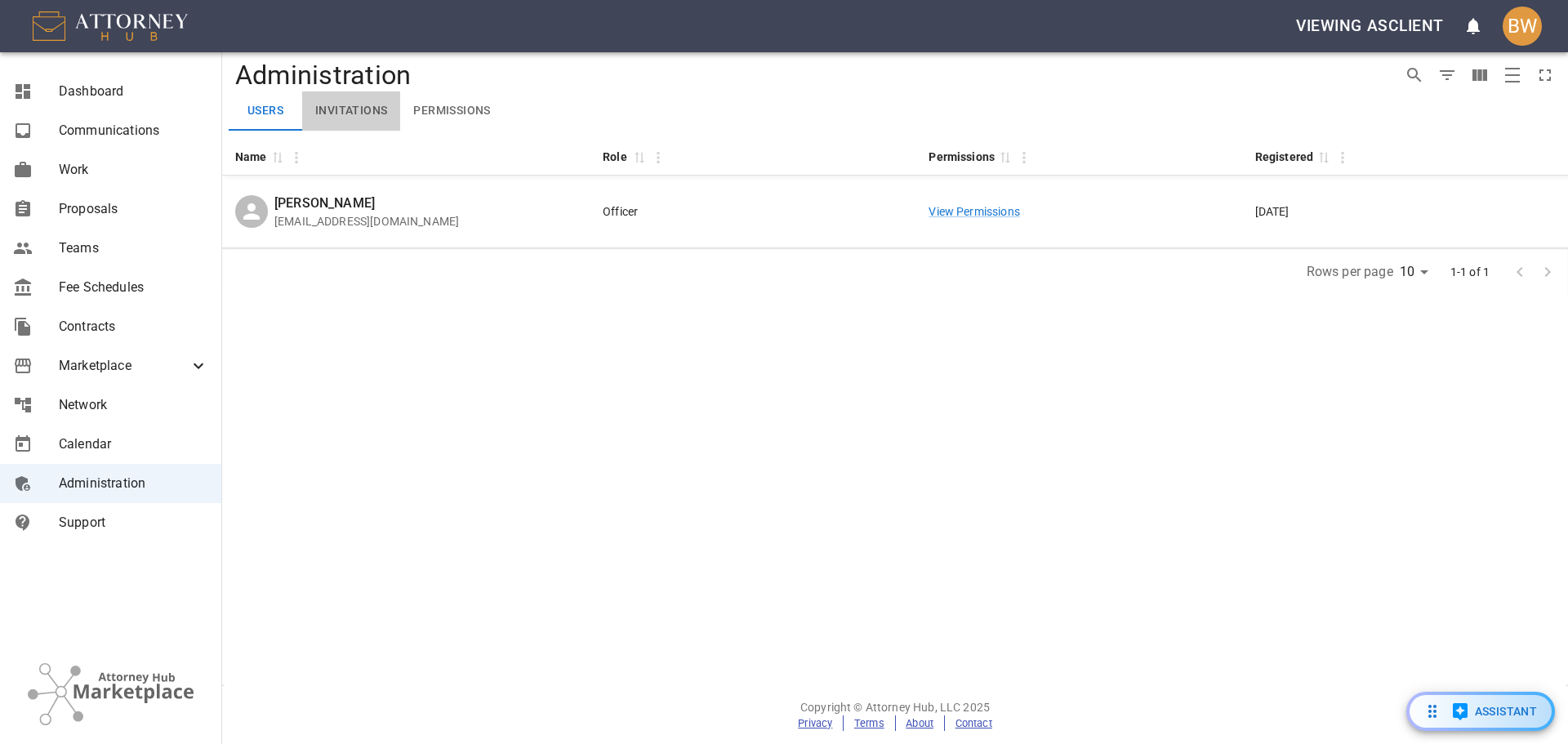
click at [373, 120] on button "Invitations" at bounding box center [351, 111] width 98 height 39
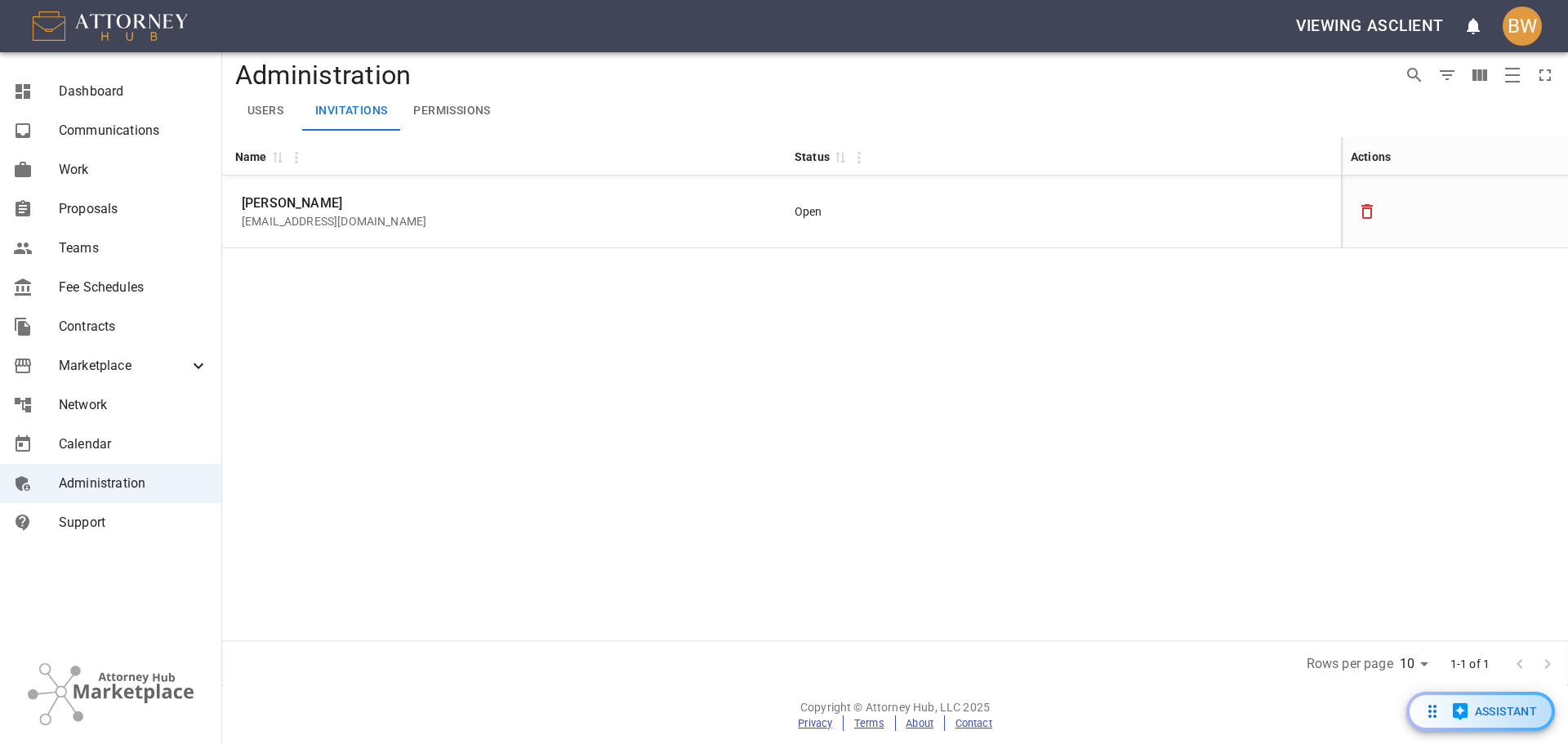
click at [1157, 359] on div "Name 0 Status 0 Actions Jerry Reed bwade+admin@example.com Open" at bounding box center [895, 388] width 1347 height 503
click at [458, 116] on button "Permissions" at bounding box center [451, 111] width 103 height 39
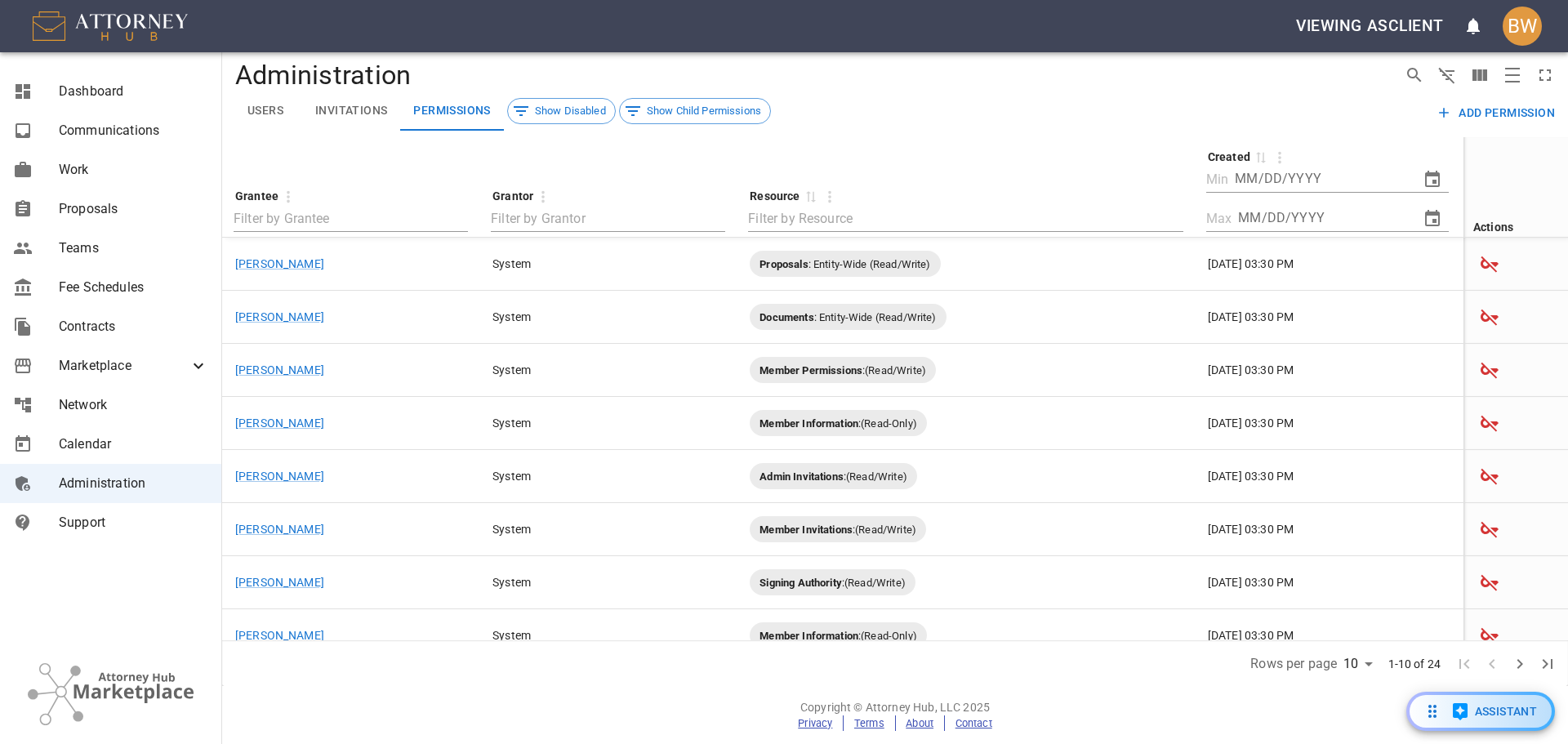
click at [649, 169] on th "Grantor" at bounding box center [608, 187] width 258 height 100
click at [371, 117] on button "Invitations" at bounding box center [351, 111] width 98 height 39
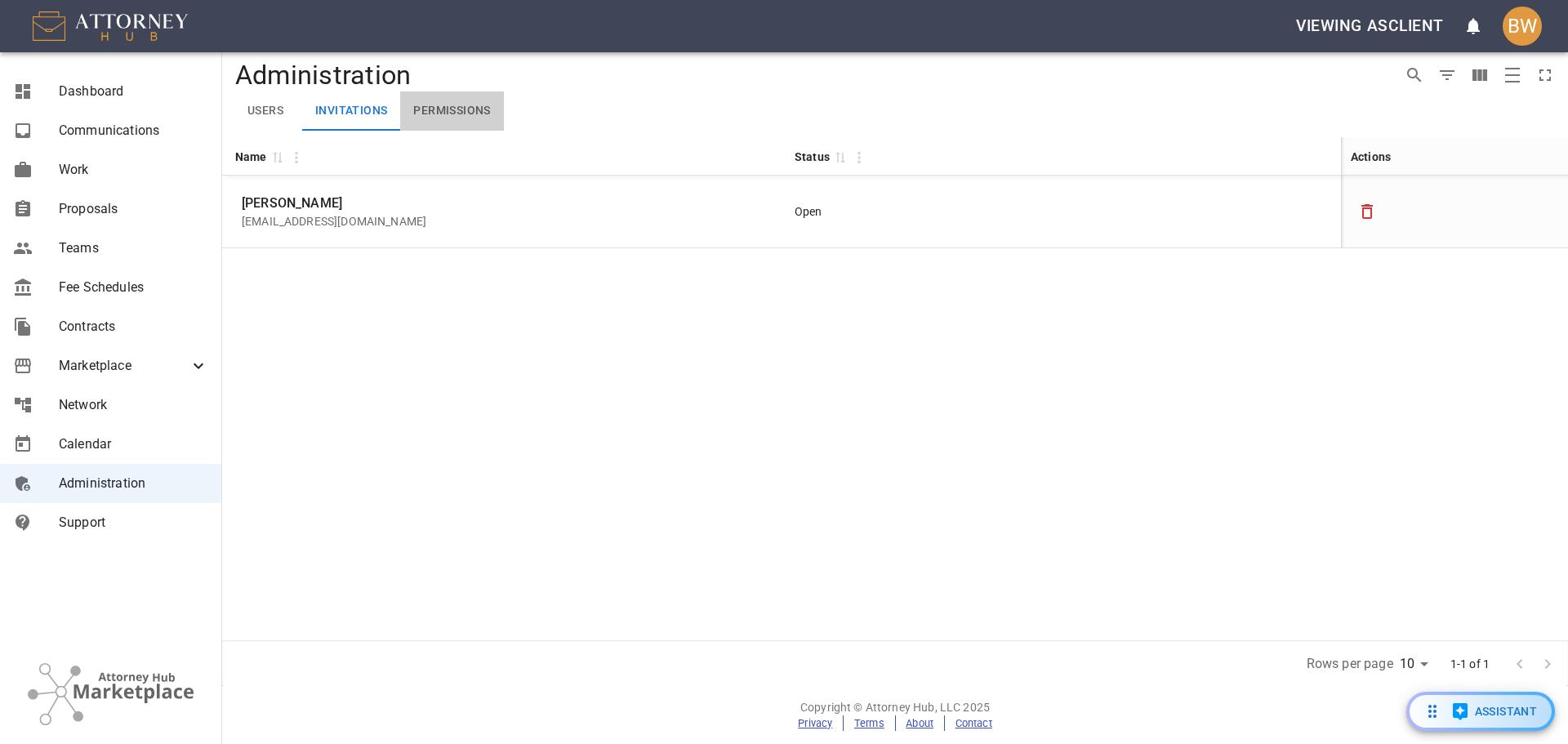
click at [453, 120] on button "Permissions" at bounding box center [451, 111] width 103 height 39
